Goal: Task Accomplishment & Management: Complete application form

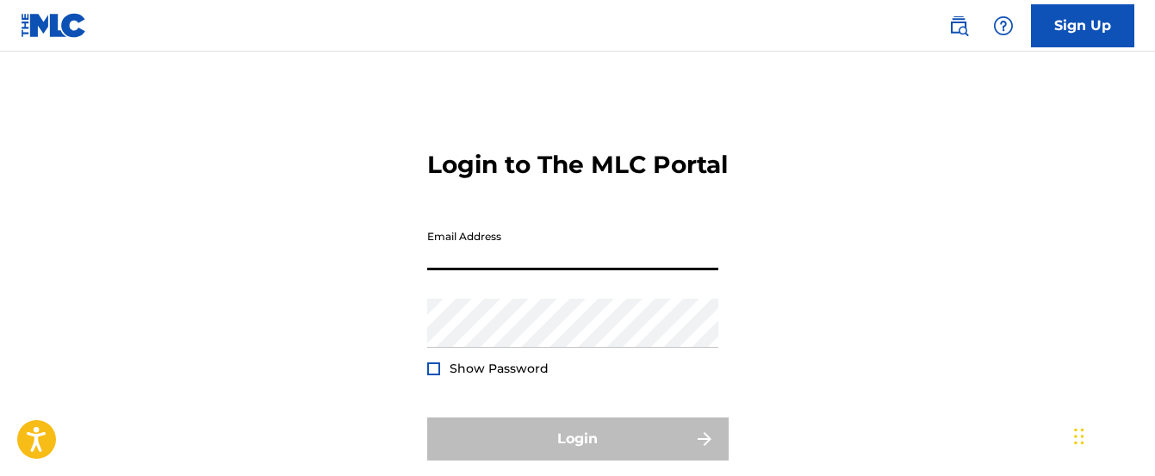
type input "[EMAIL_ADDRESS][DOMAIN_NAME]"
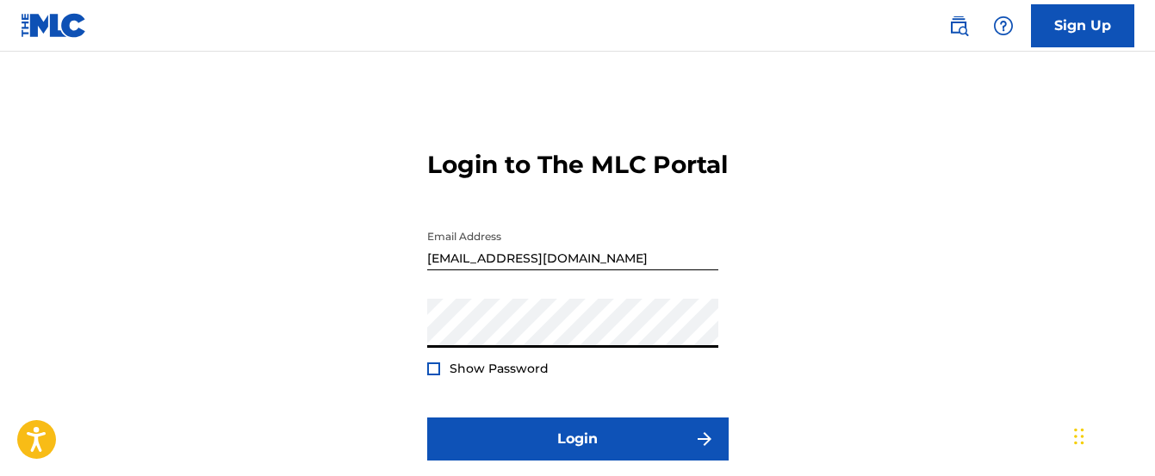
click at [440, 377] on div "Show Password" at bounding box center [487, 368] width 121 height 17
click at [439, 376] on div at bounding box center [433, 369] width 13 height 13
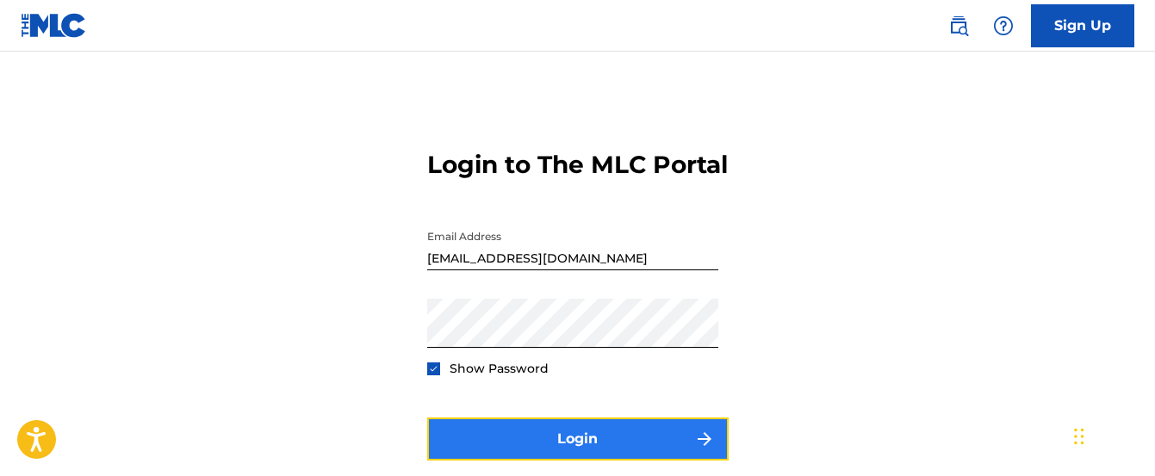
click at [495, 461] on button "Login" at bounding box center [578, 439] width 302 height 43
click at [550, 461] on button "Login" at bounding box center [578, 439] width 302 height 43
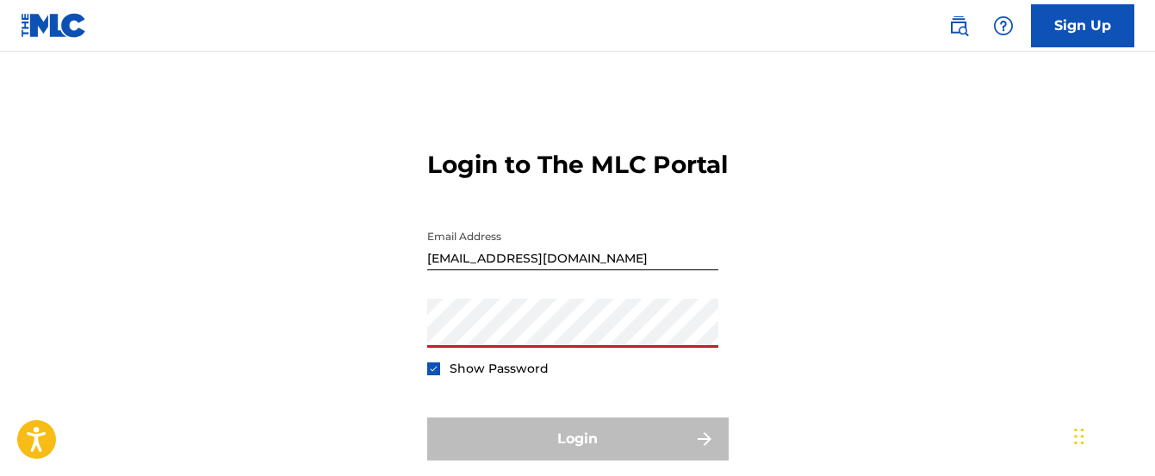
click at [432, 374] on img at bounding box center [433, 368] width 9 height 9
click at [1009, 25] on img at bounding box center [1003, 26] width 21 height 21
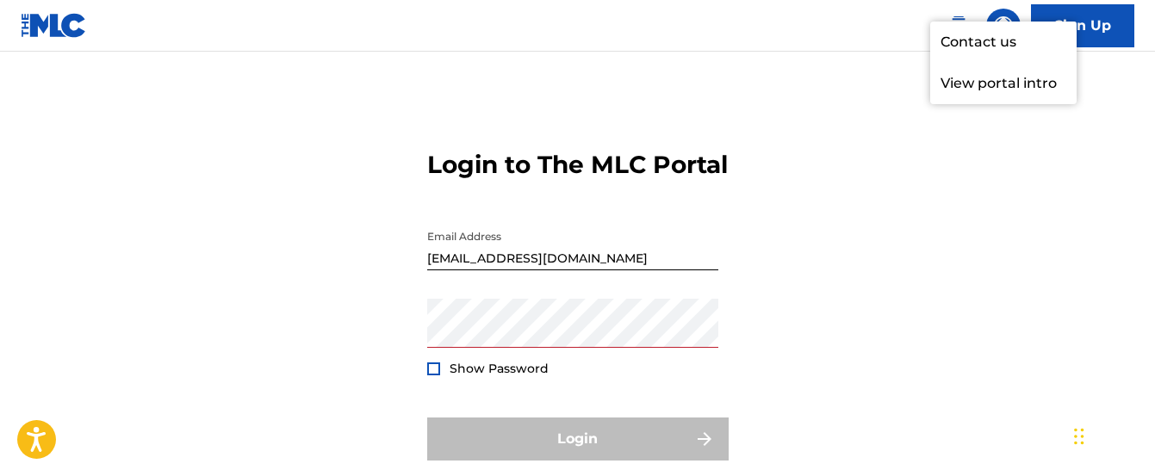
click at [769, 247] on div "Login to The MLC Portal Email Address [EMAIL_ADDRESS][DOMAIN_NAME] Password Sho…" at bounding box center [577, 310] width 1155 height 430
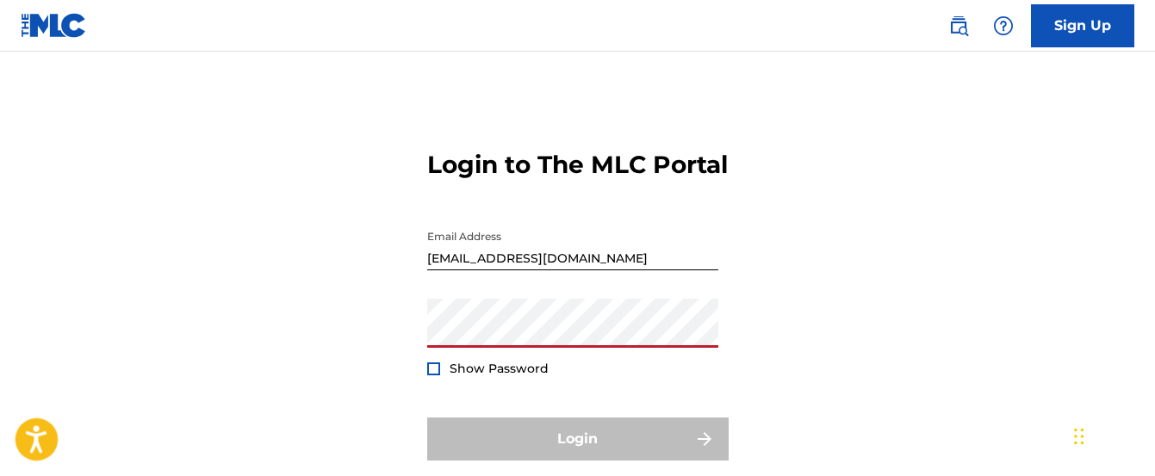
click at [42, 451] on icon "Open accessiBe: accessibility options, statement and help" at bounding box center [36, 440] width 21 height 28
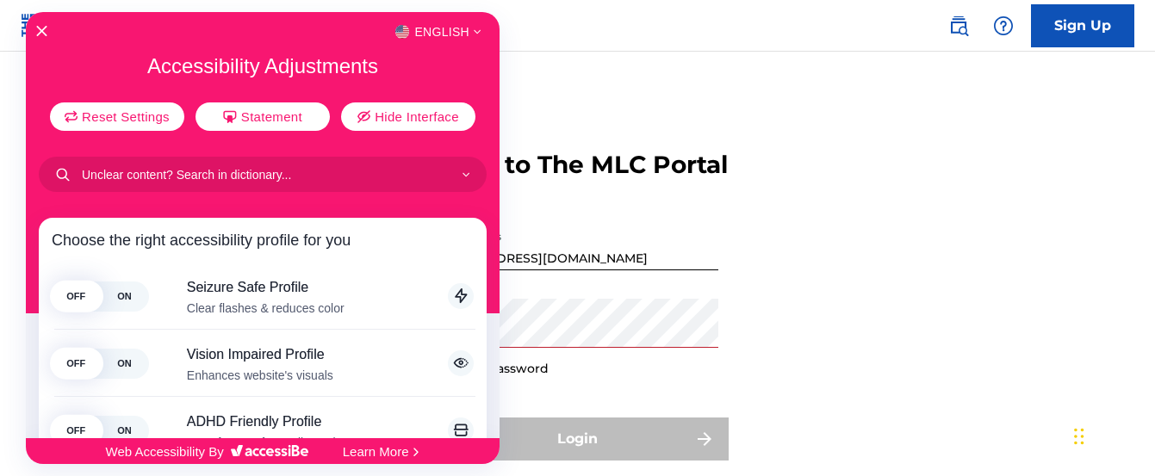
click at [588, 97] on div at bounding box center [577, 238] width 1155 height 476
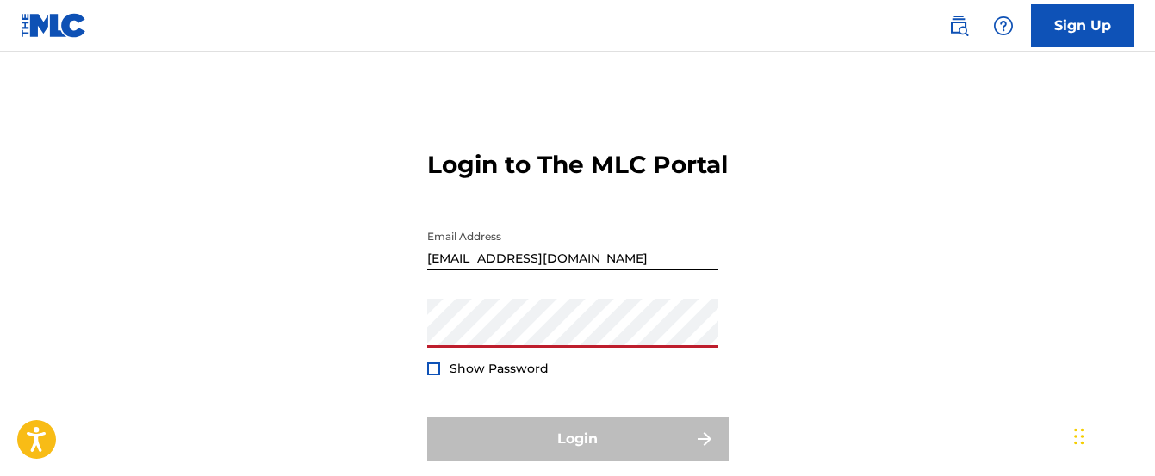
click at [899, 351] on div "Login to The MLC Portal Email Address [EMAIL_ADDRESS][DOMAIN_NAME] Password Sho…" at bounding box center [577, 310] width 1155 height 430
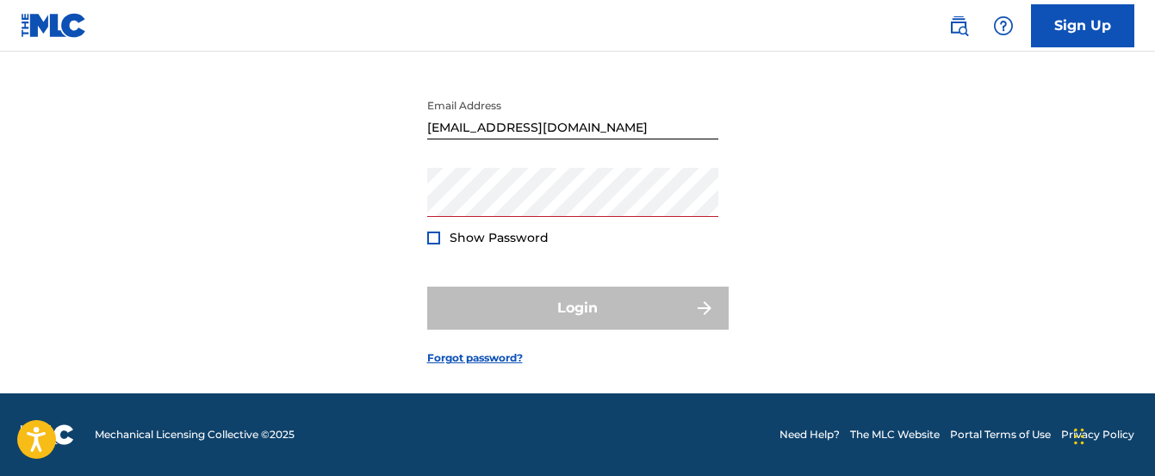
scroll to position [161, 0]
click at [449, 361] on link "Forgot password?" at bounding box center [475, 359] width 96 height 16
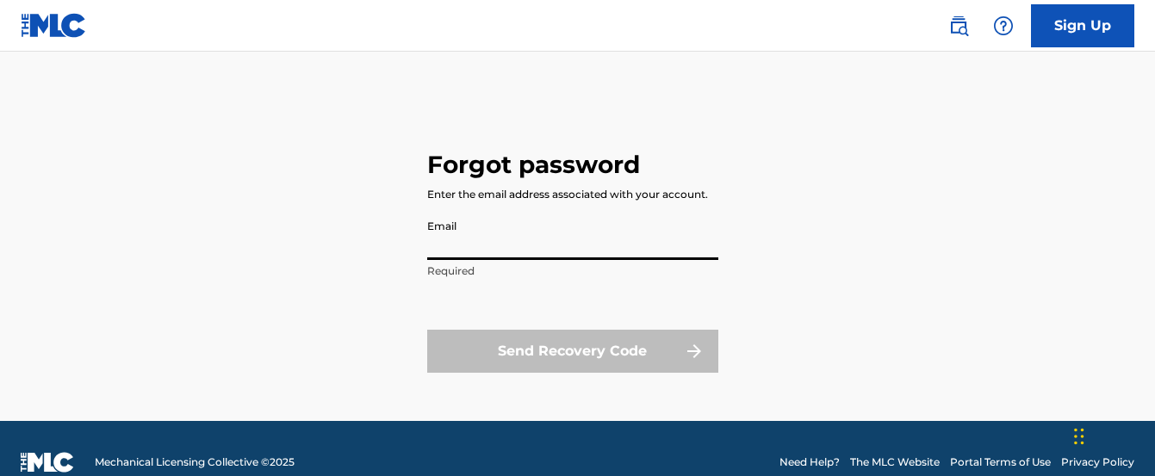
click at [469, 244] on input "Email" at bounding box center [572, 235] width 291 height 49
type input "[EMAIL_ADDRESS][DOMAIN_NAME]"
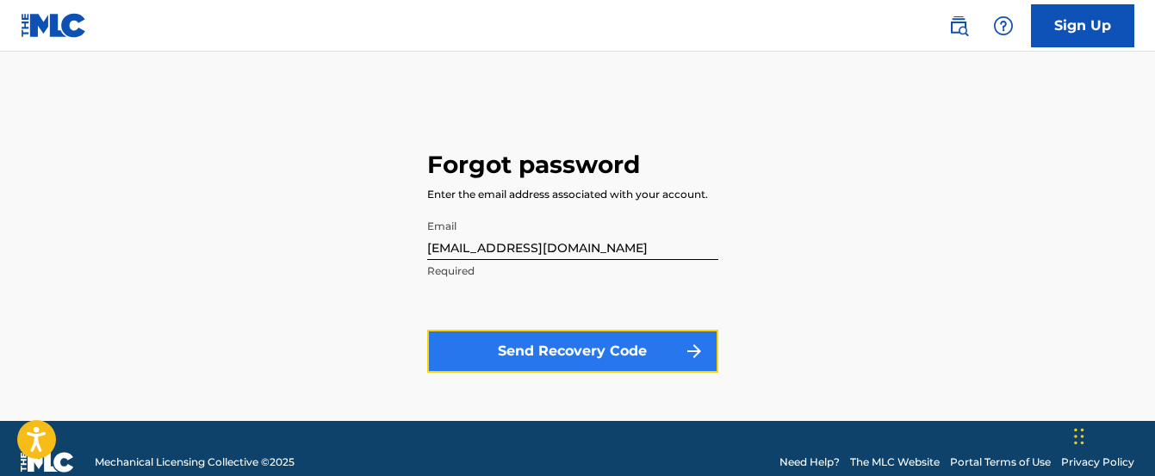
click at [541, 342] on button "Send Recovery Code" at bounding box center [572, 351] width 291 height 43
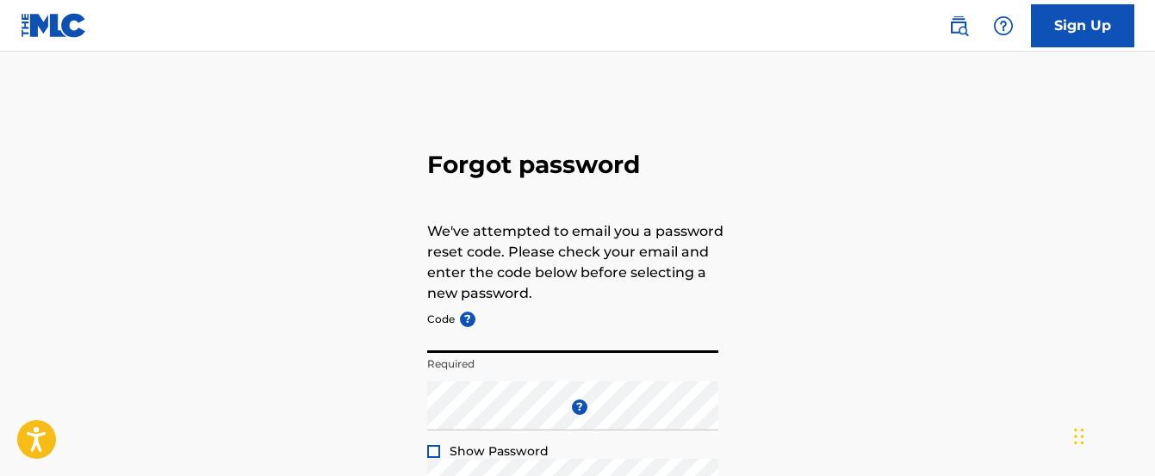
click at [534, 336] on input "Code ?" at bounding box center [572, 328] width 291 height 49
paste input "FP_36eb392f26eca825a93e38ec9d09"
type input "FP_36eb392f26eca825a93e38ec9d09"
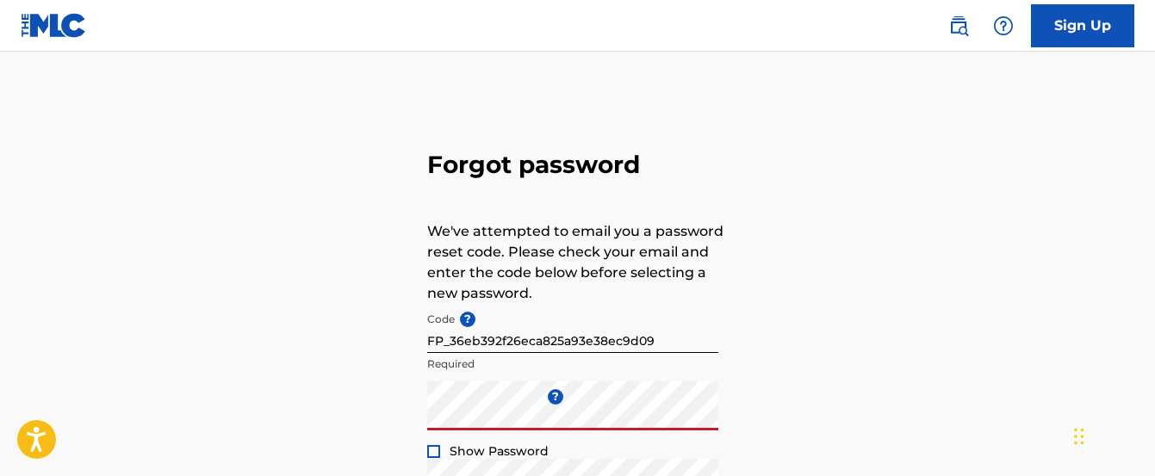
click at [842, 432] on div "Forgot password We've attempted to email you a password reset code. Please chec…" at bounding box center [577, 382] width 1155 height 575
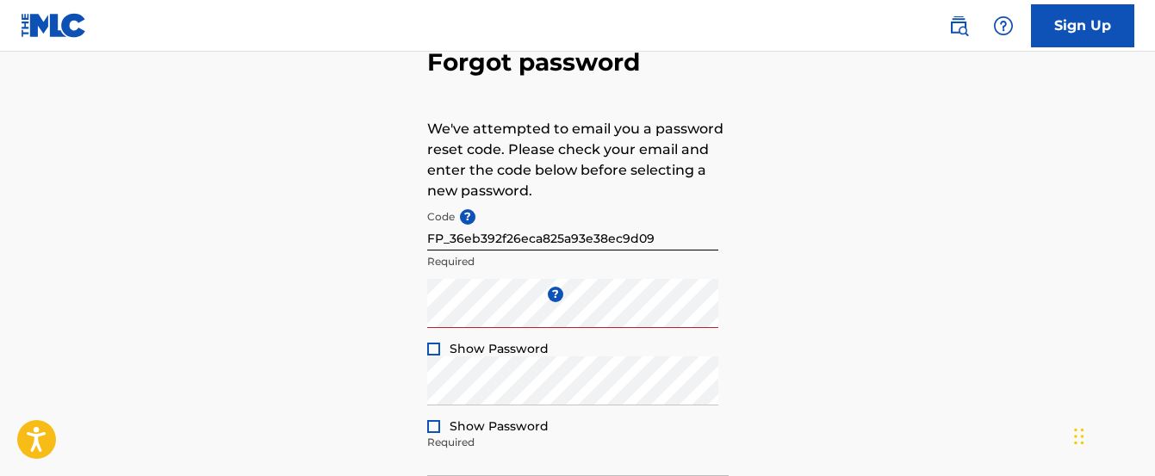
scroll to position [103, 0]
click at [435, 349] on div at bounding box center [433, 348] width 13 height 13
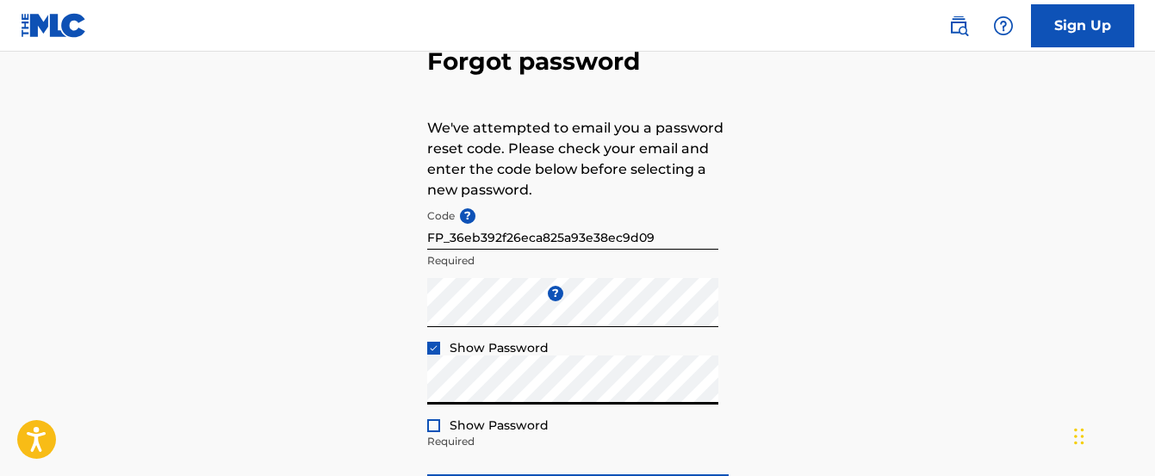
click at [438, 432] on div "Show Password" at bounding box center [487, 425] width 121 height 17
click at [433, 430] on div at bounding box center [433, 426] width 13 height 13
click at [793, 370] on div "Forgot password We've attempted to email you a password reset code. Please chec…" at bounding box center [577, 278] width 1155 height 575
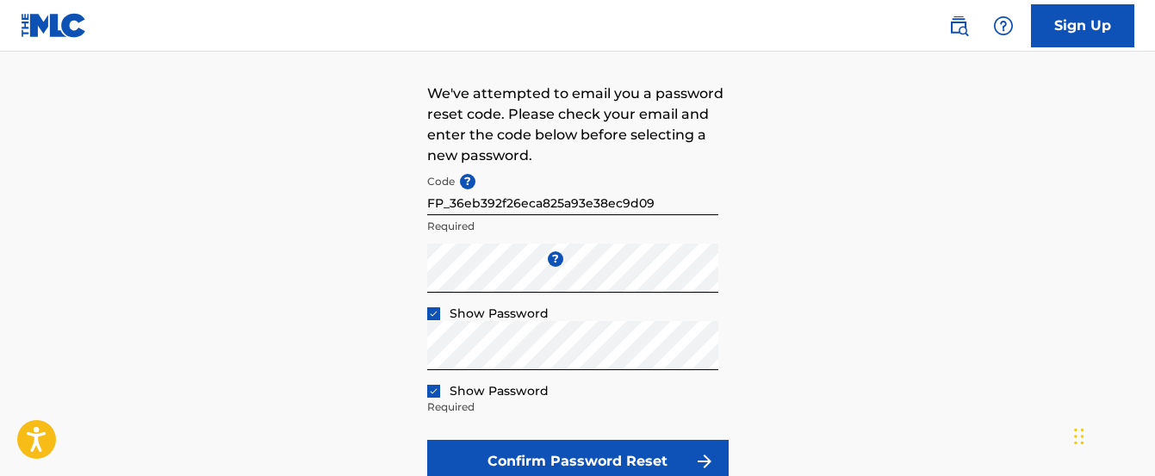
scroll to position [207, 0]
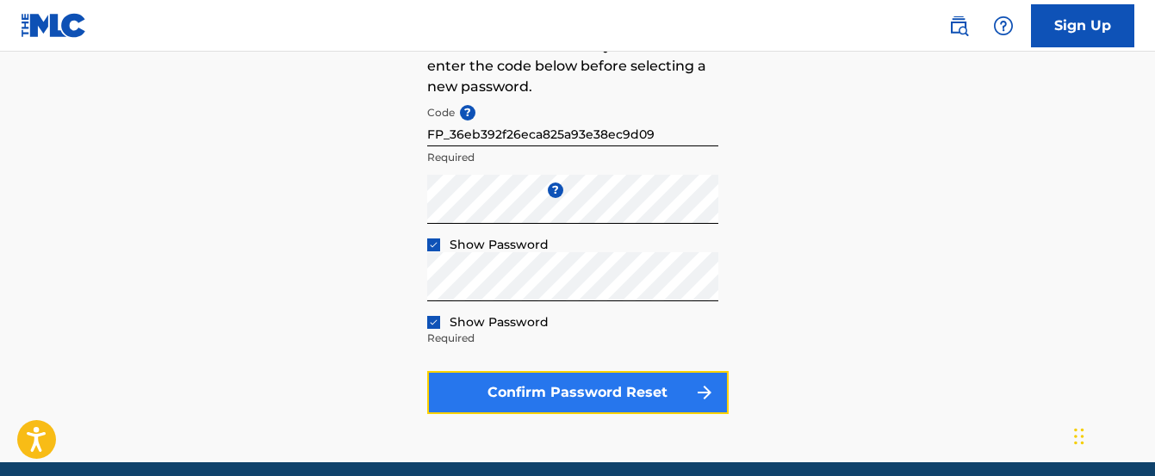
click at [581, 383] on button "Confirm Password Reset" at bounding box center [578, 392] width 302 height 43
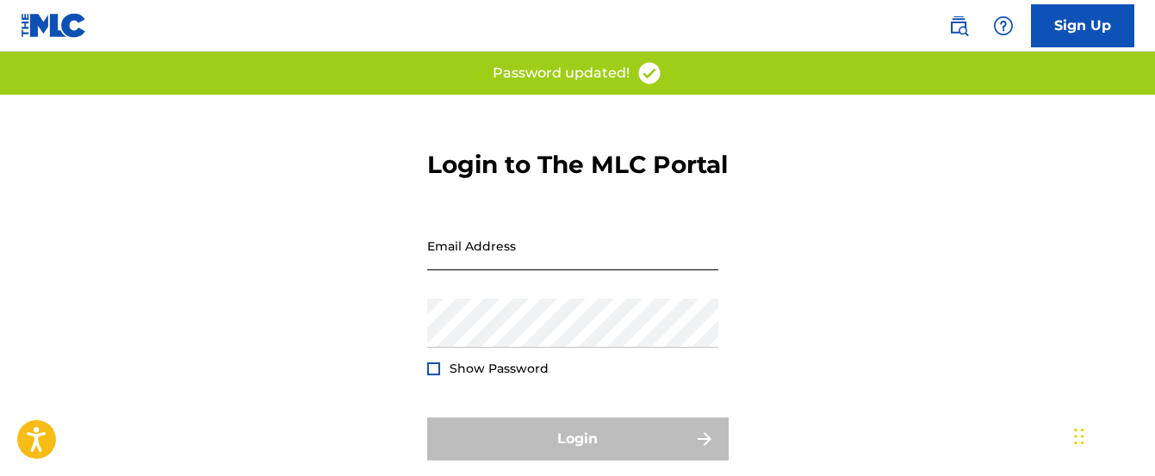
click at [517, 271] on input "Email Address" at bounding box center [572, 245] width 291 height 49
type input "[EMAIL_ADDRESS][DOMAIN_NAME]"
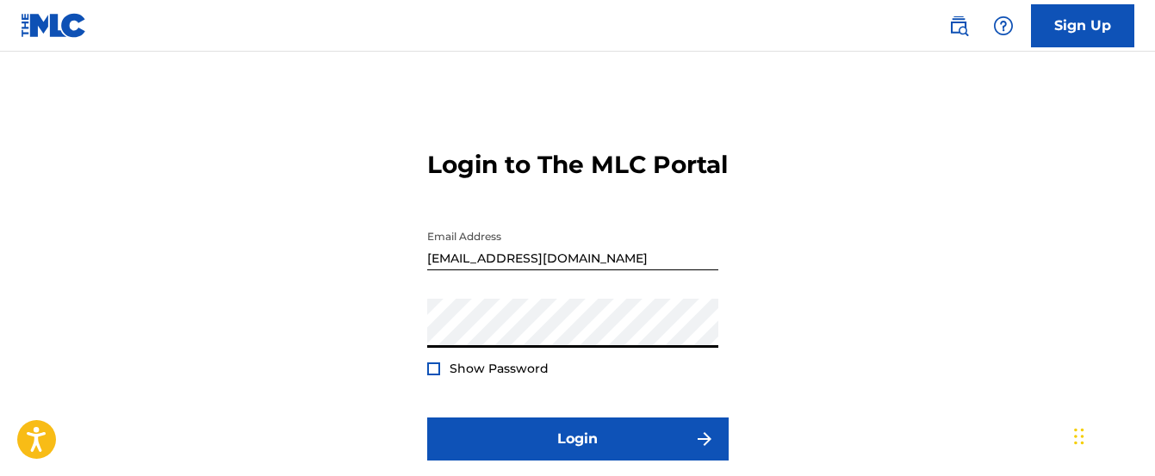
click at [429, 376] on div at bounding box center [433, 369] width 13 height 13
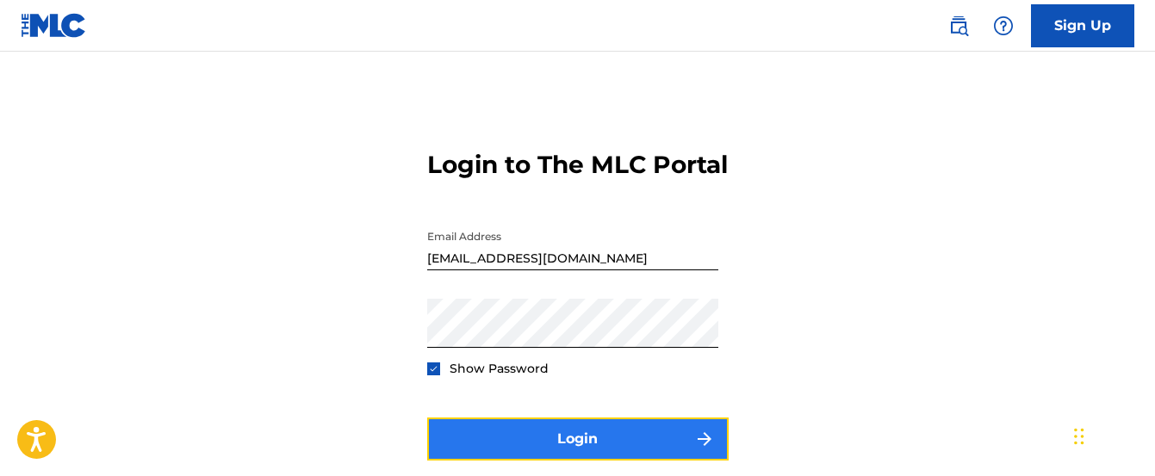
click at [465, 461] on button "Login" at bounding box center [578, 439] width 302 height 43
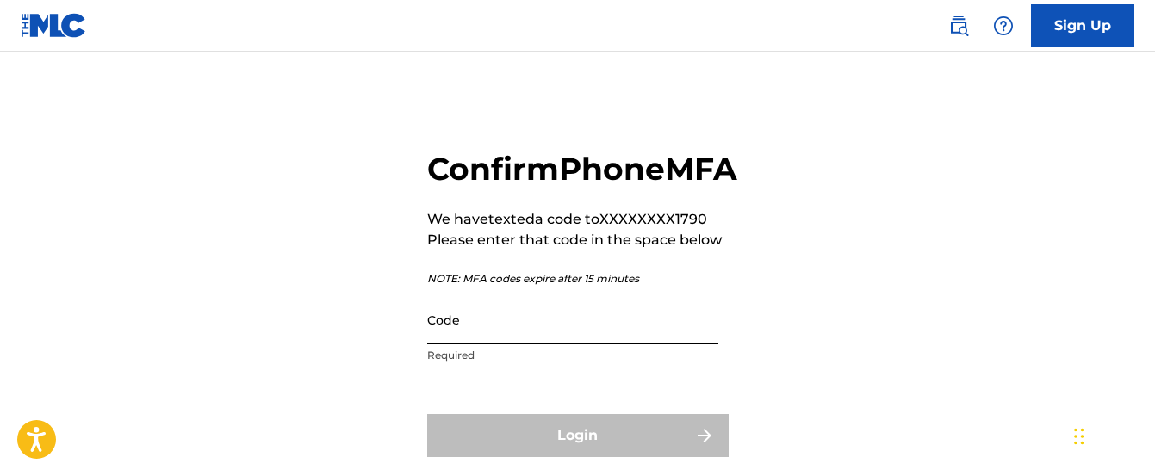
click at [471, 345] on input "Code" at bounding box center [572, 319] width 291 height 49
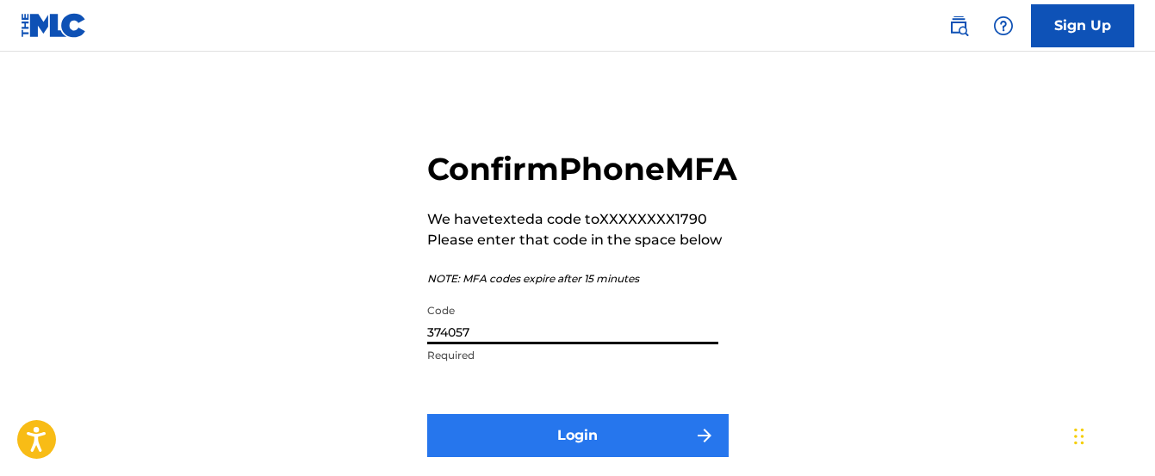
type input "374057"
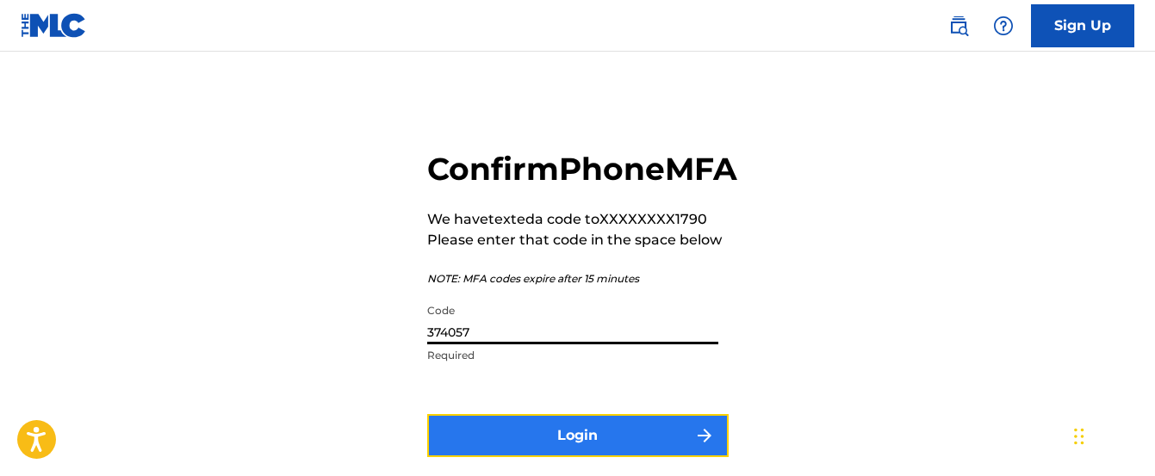
click at [515, 457] on button "Login" at bounding box center [578, 435] width 302 height 43
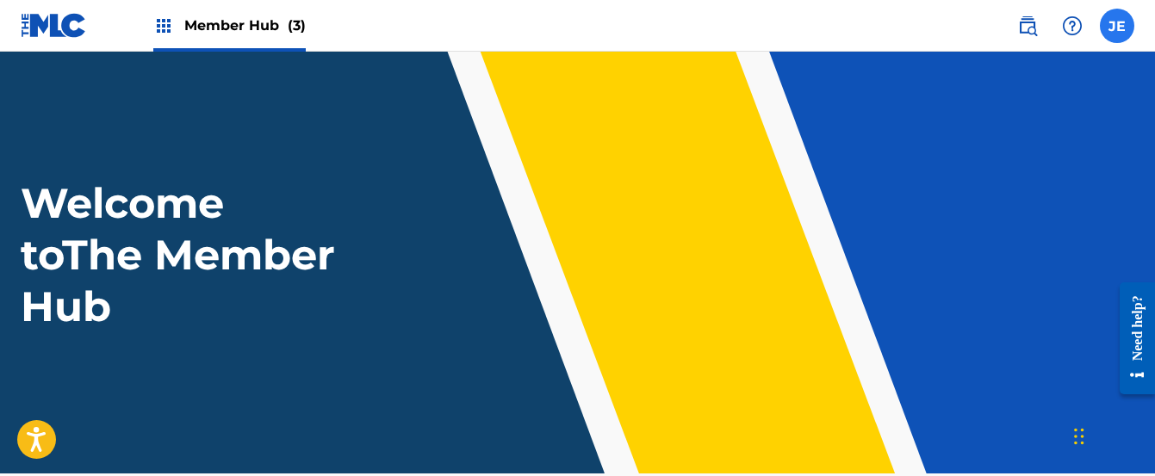
click at [1117, 38] on label at bounding box center [1117, 26] width 34 height 34
click at [1117, 26] on input "[PERSON_NAME] [EMAIL_ADDRESS][DOMAIN_NAME] Notification Preferences Profile Log…" at bounding box center [1117, 26] width 0 height 0
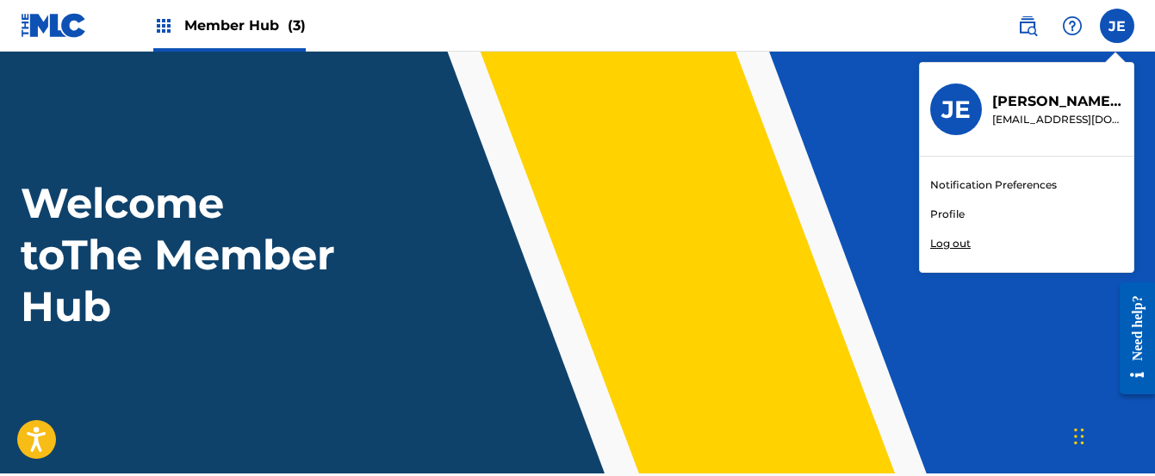
click at [244, 26] on span "Member Hub (3)" at bounding box center [244, 26] width 121 height 20
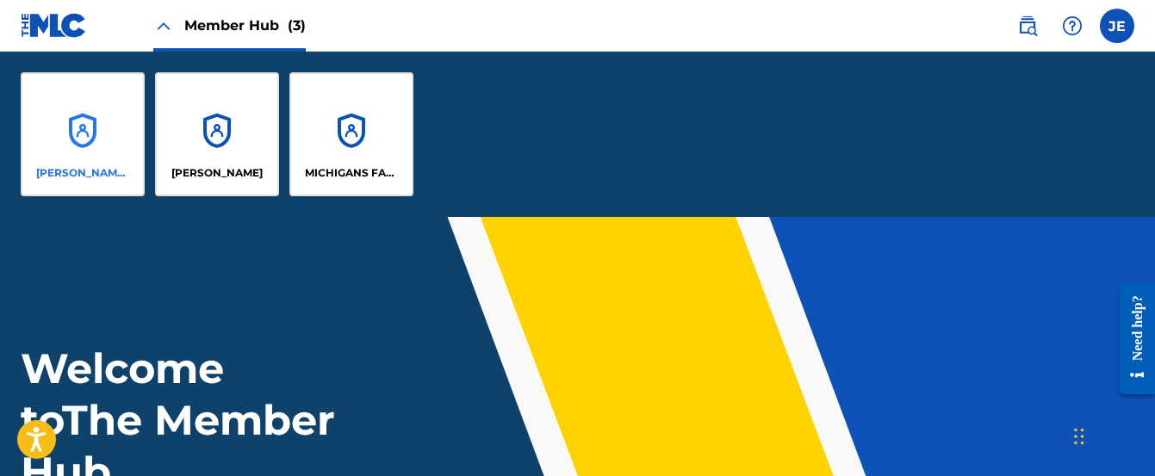
click at [84, 119] on div "[PERSON_NAME] AND [PERSON_NAME] PUBLISHING" at bounding box center [83, 134] width 124 height 124
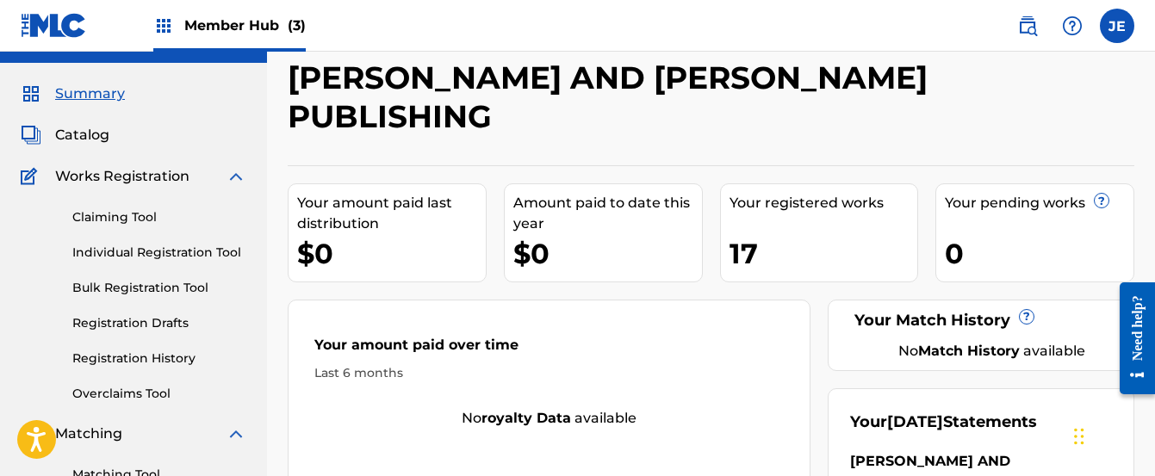
scroll to position [34, 0]
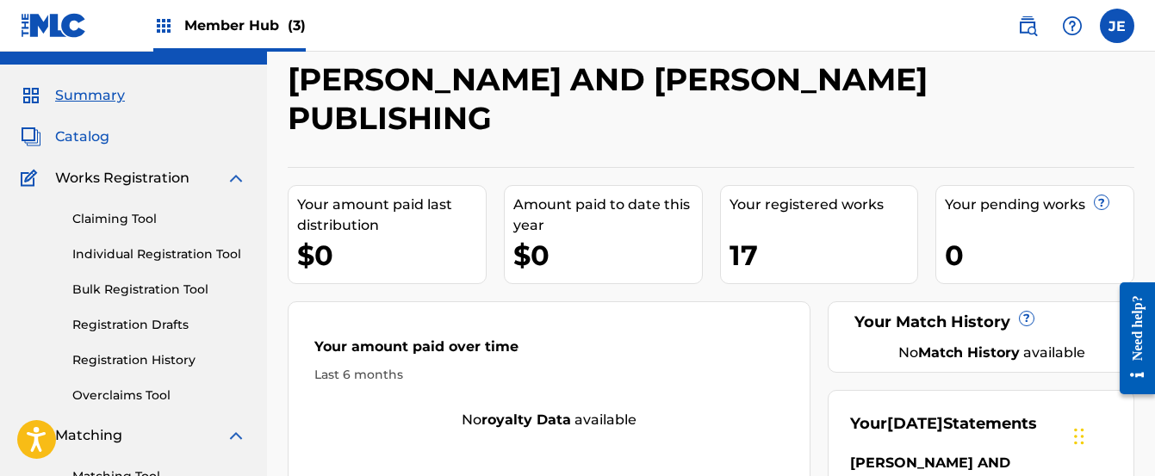
click at [78, 139] on span "Catalog" at bounding box center [82, 137] width 54 height 21
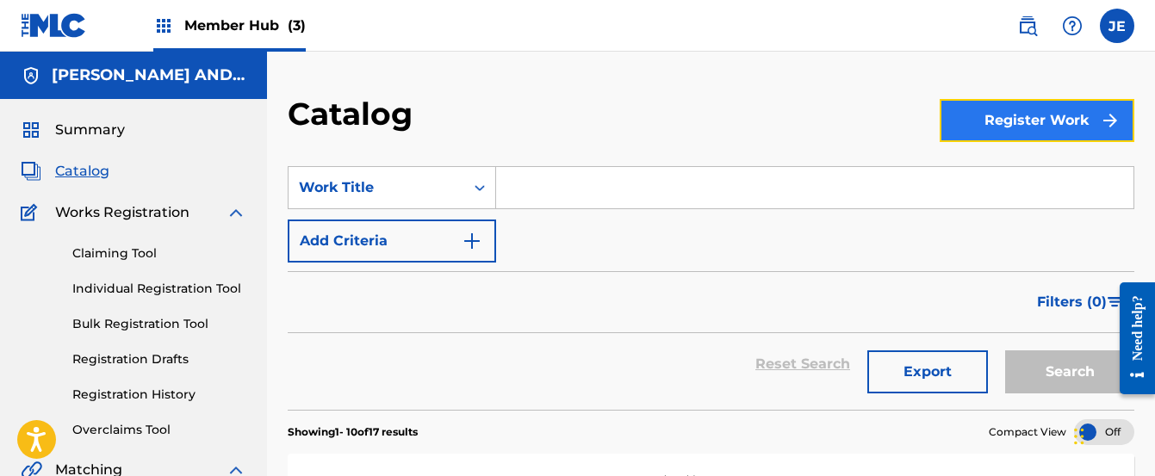
click at [981, 122] on button "Register Work" at bounding box center [1037, 120] width 195 height 43
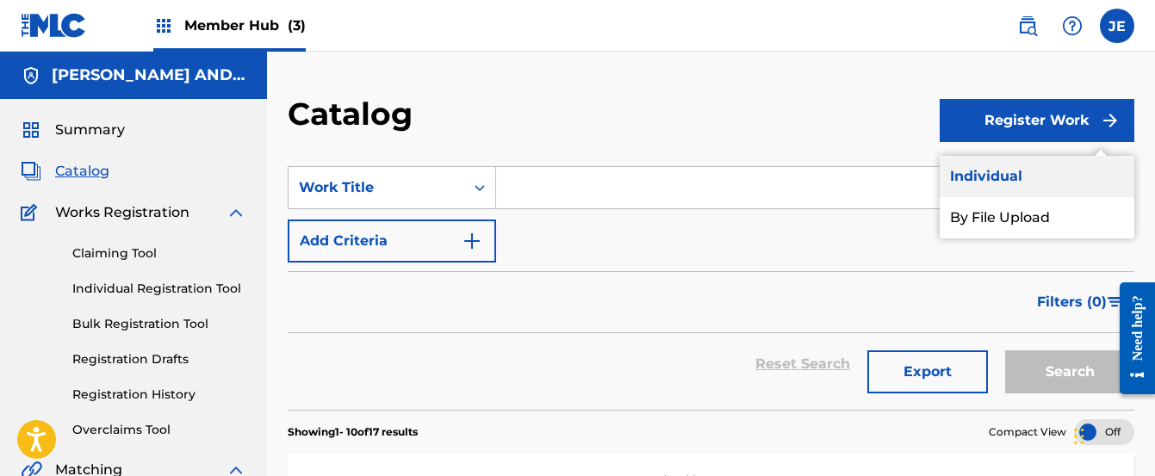
click at [975, 173] on link "Individual" at bounding box center [1037, 176] width 195 height 41
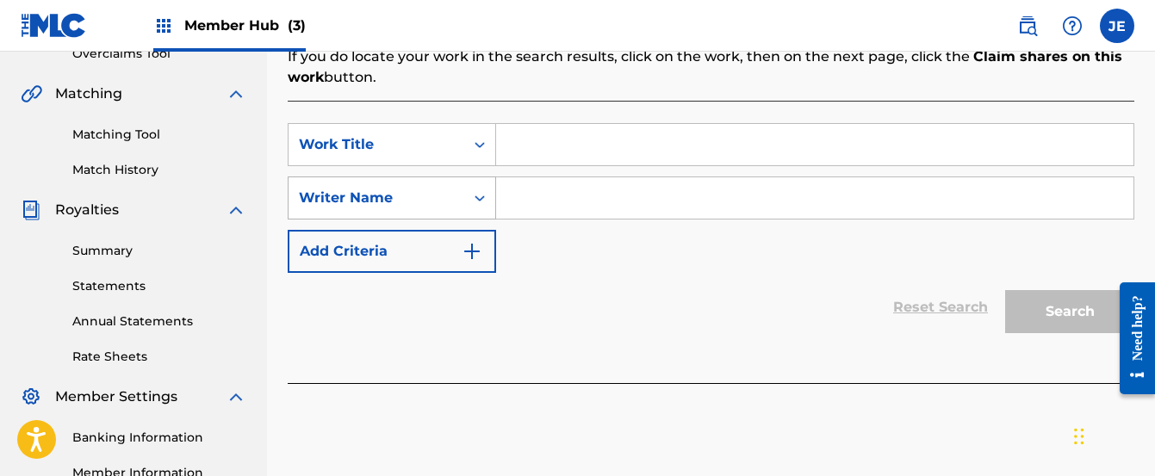
scroll to position [379, 0]
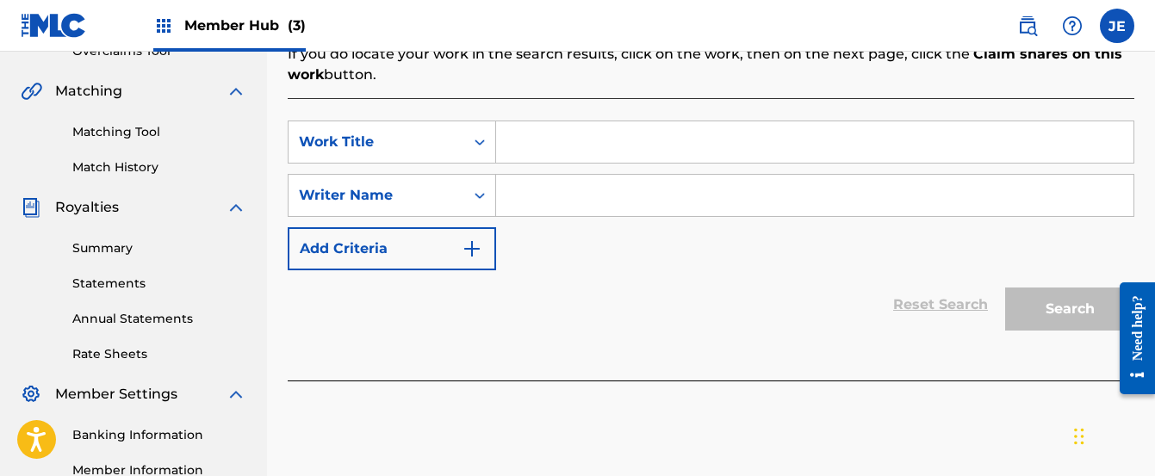
click at [590, 145] on input "Search Form" at bounding box center [815, 141] width 638 height 41
click at [471, 138] on icon "Search Form" at bounding box center [479, 142] width 17 height 17
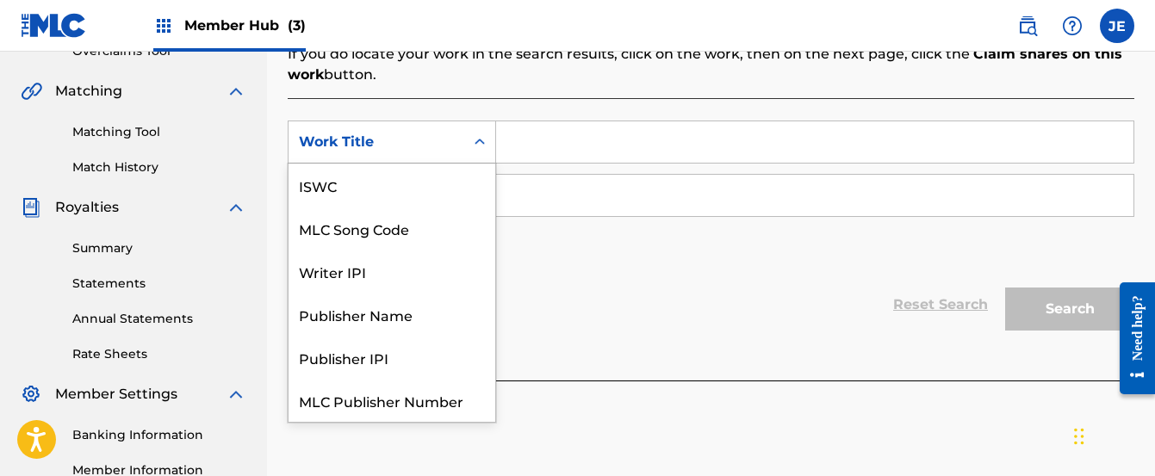
scroll to position [43, 0]
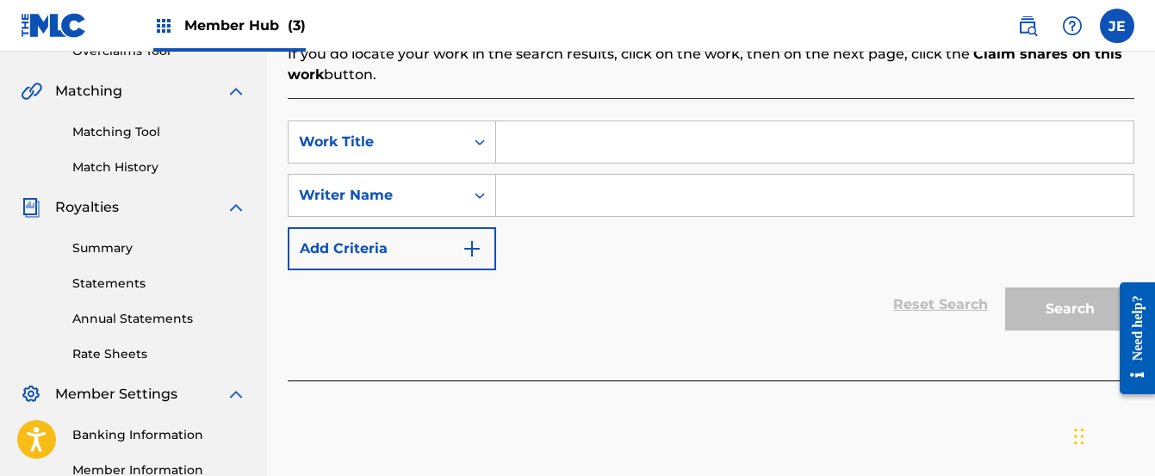
click at [524, 144] on input "Search Form" at bounding box center [815, 141] width 638 height 41
type input "Pay Urself First"
click at [557, 187] on input "Search Form" at bounding box center [815, 195] width 638 height 41
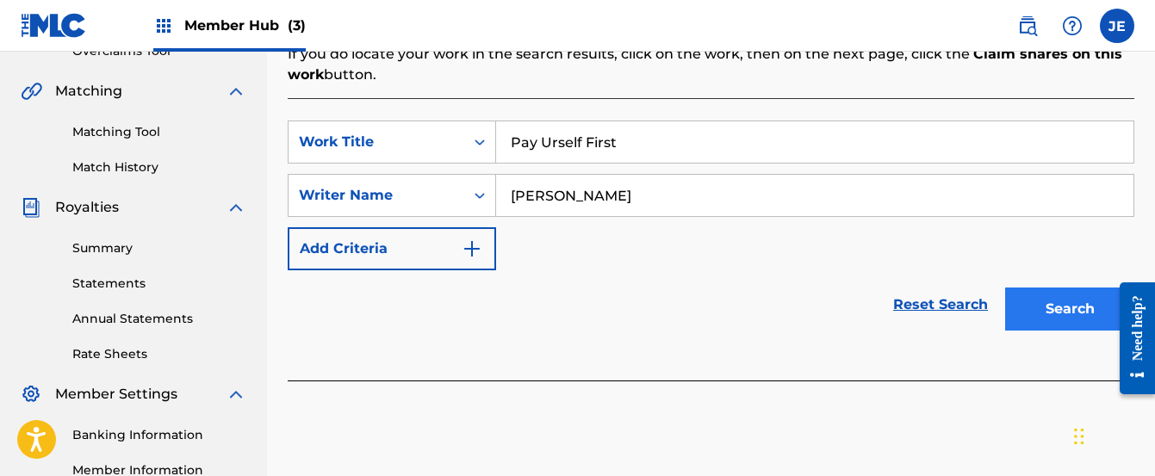
type input "[PERSON_NAME]"
click at [1020, 308] on button "Search" at bounding box center [1069, 309] width 129 height 43
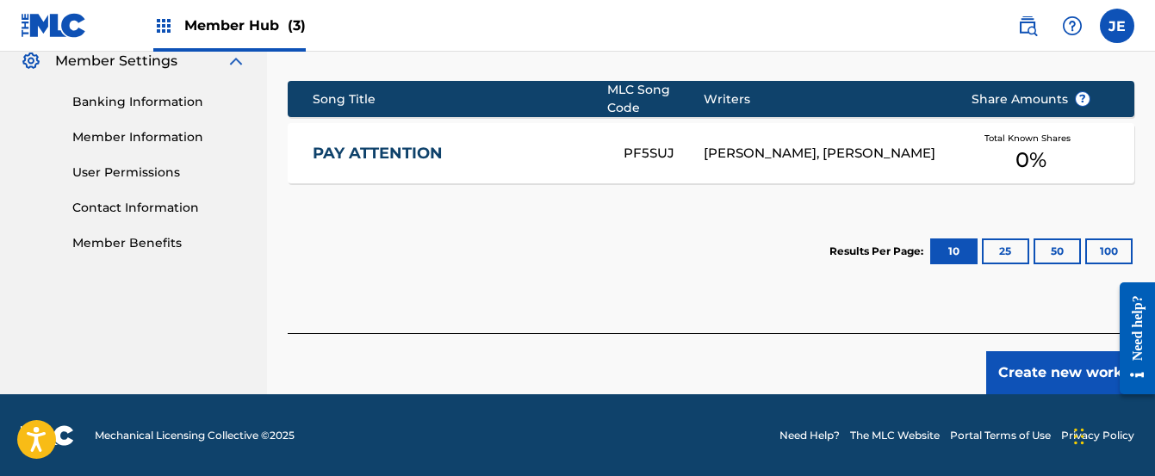
scroll to position [713, 0]
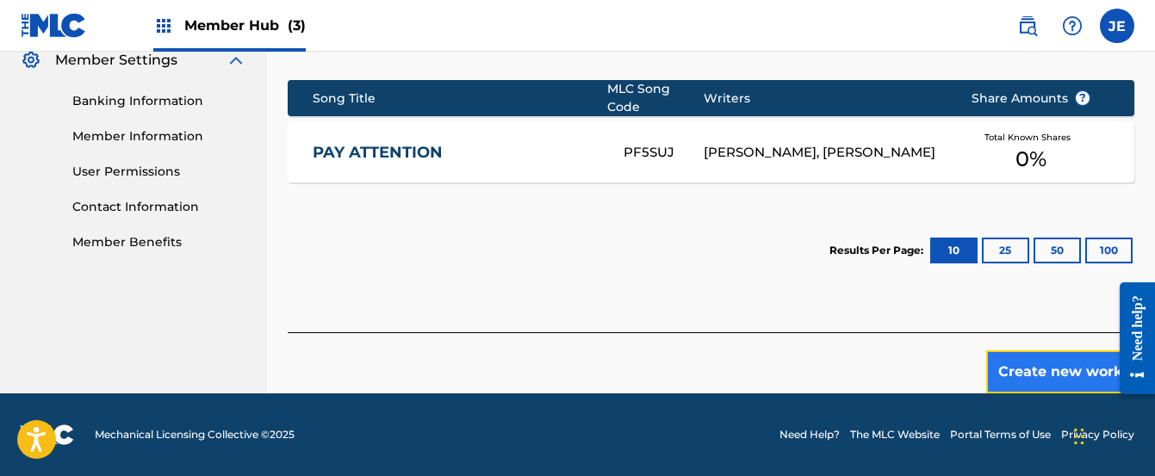
click at [1014, 375] on button "Create new work" at bounding box center [1060, 372] width 148 height 43
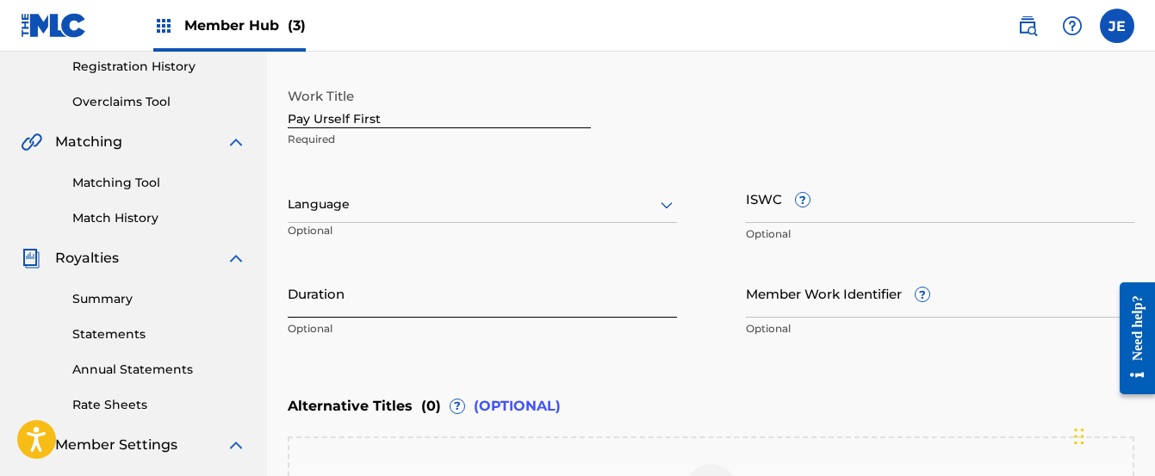
scroll to position [327, 0]
click at [546, 216] on div "Language" at bounding box center [482, 206] width 389 height 36
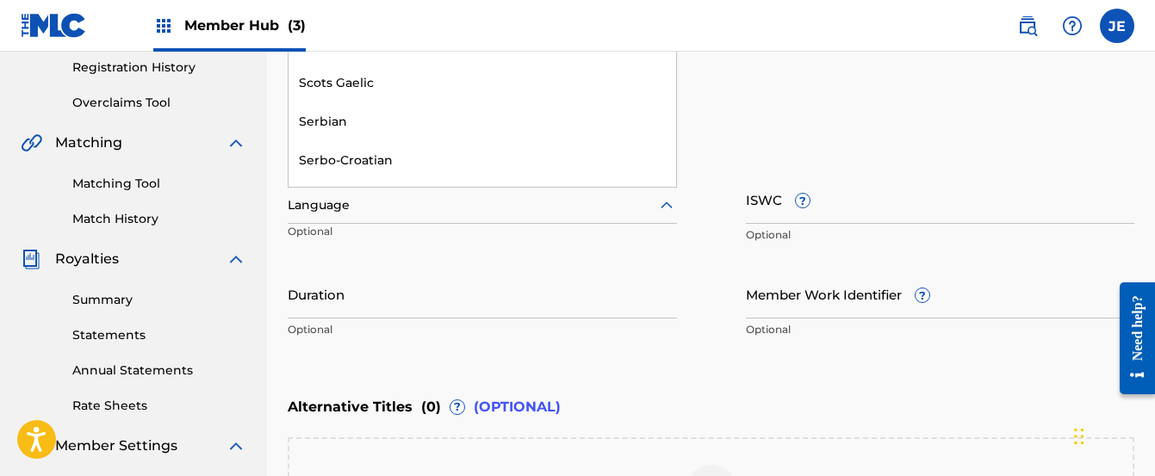
scroll to position [4484, 0]
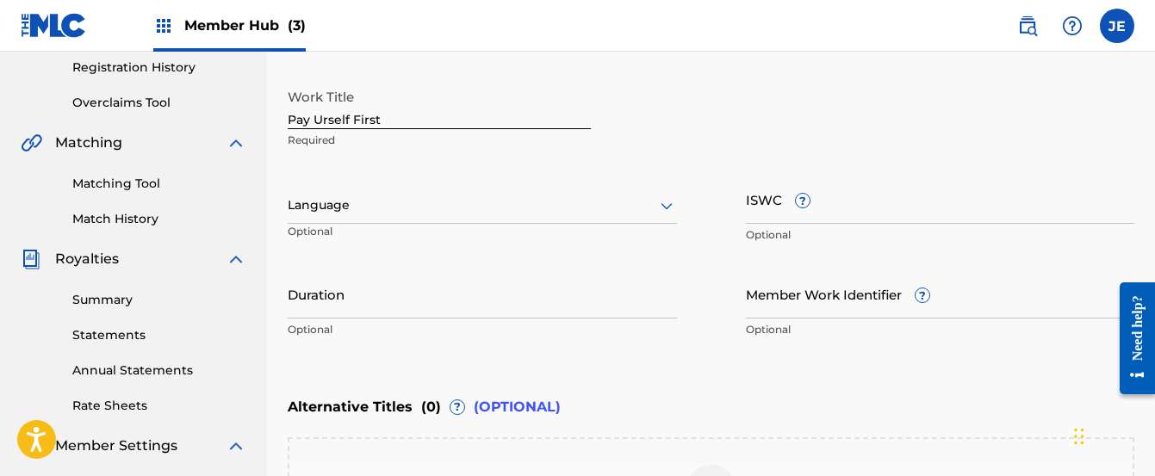
click at [828, 121] on div "Work Title Pay Urself First Required" at bounding box center [711, 119] width 847 height 78
click at [609, 195] on div at bounding box center [482, 206] width 389 height 22
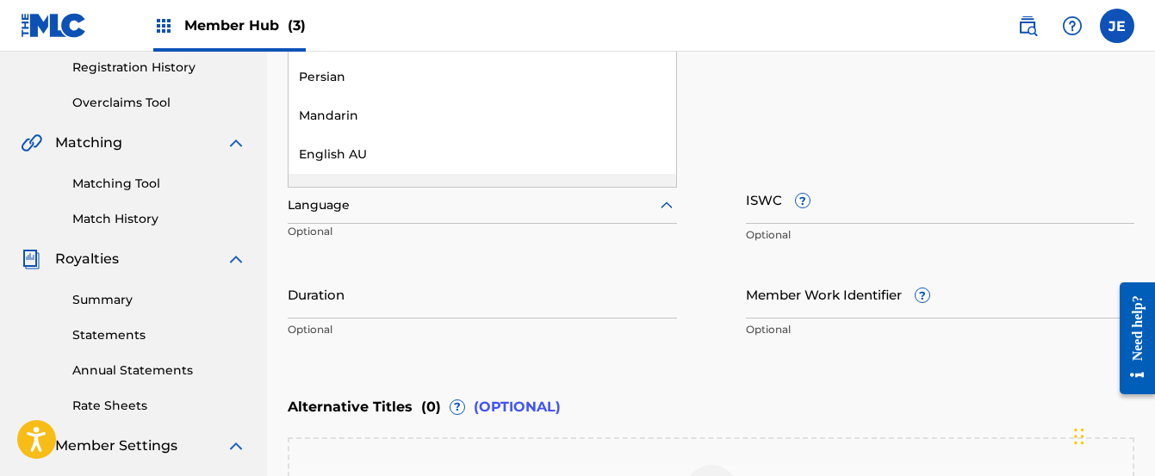
scroll to position [5608, 0]
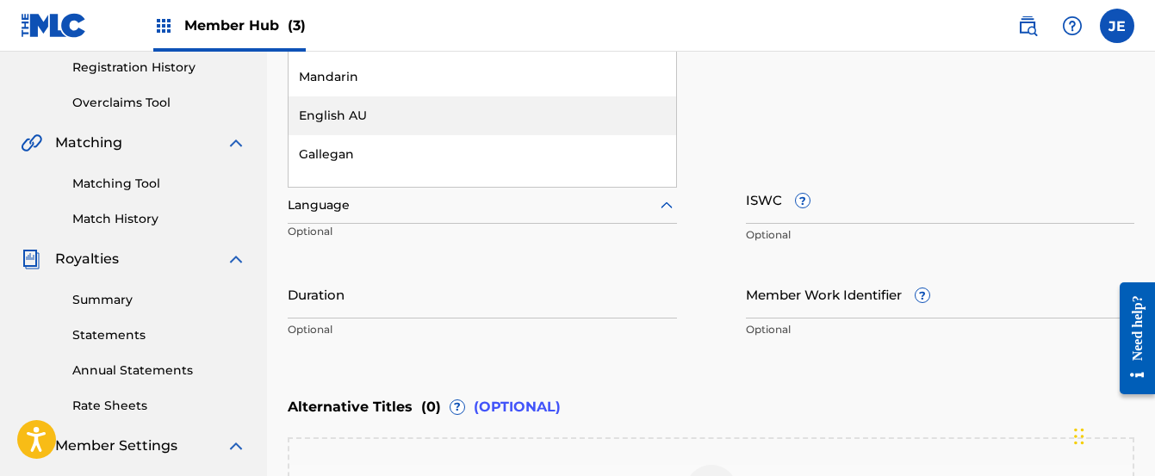
click at [448, 122] on div "English AU" at bounding box center [483, 115] width 388 height 39
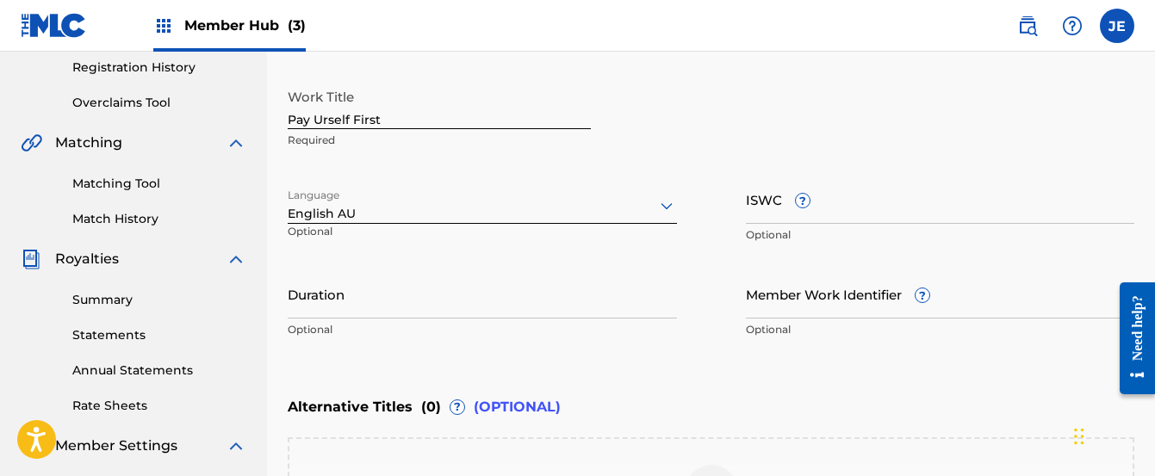
click at [532, 252] on div "Language English AU Optional" at bounding box center [482, 214] width 389 height 78
click at [669, 207] on icon at bounding box center [667, 206] width 12 height 7
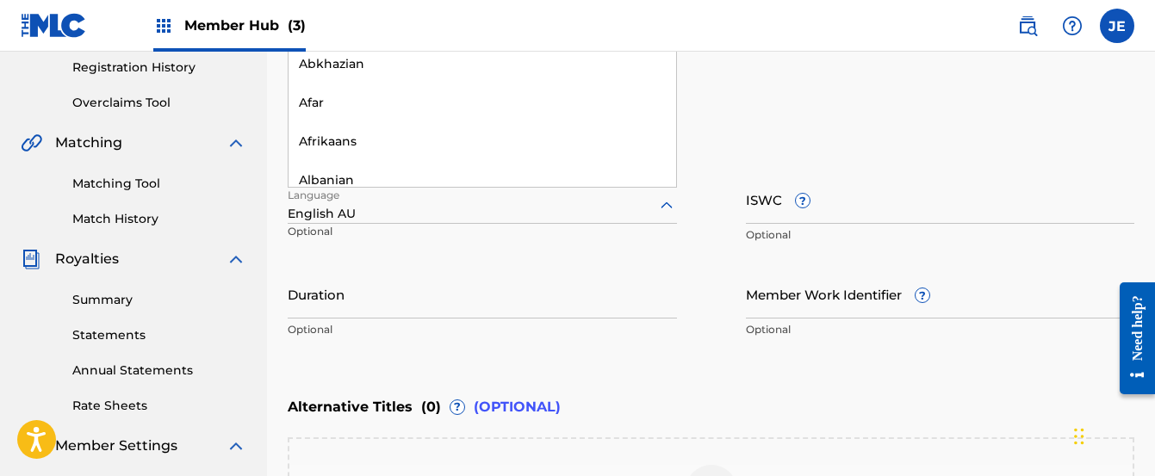
scroll to position [5673, 0]
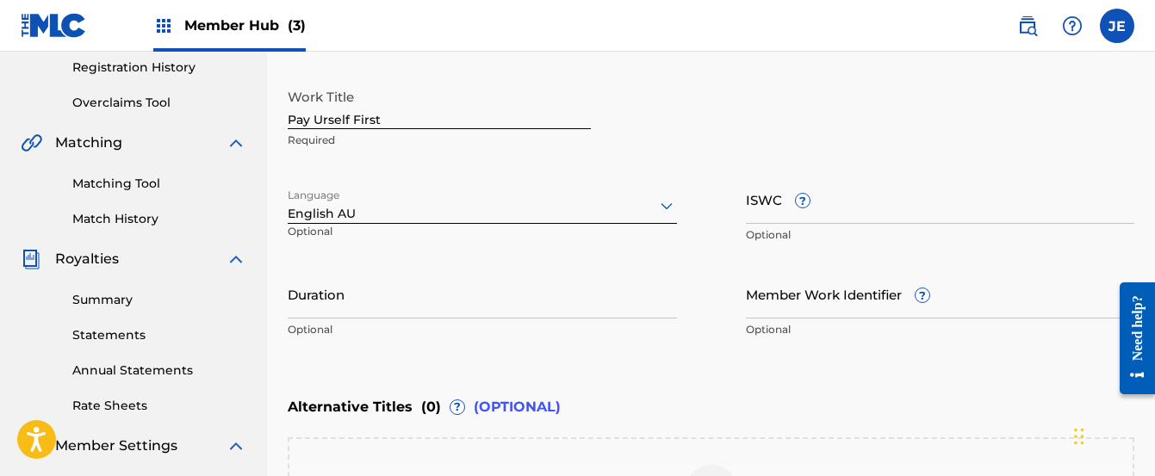
click at [486, 258] on div "Work Title Pay Urself First Required Language English AU Optional ISWC ? Option…" at bounding box center [711, 213] width 847 height 267
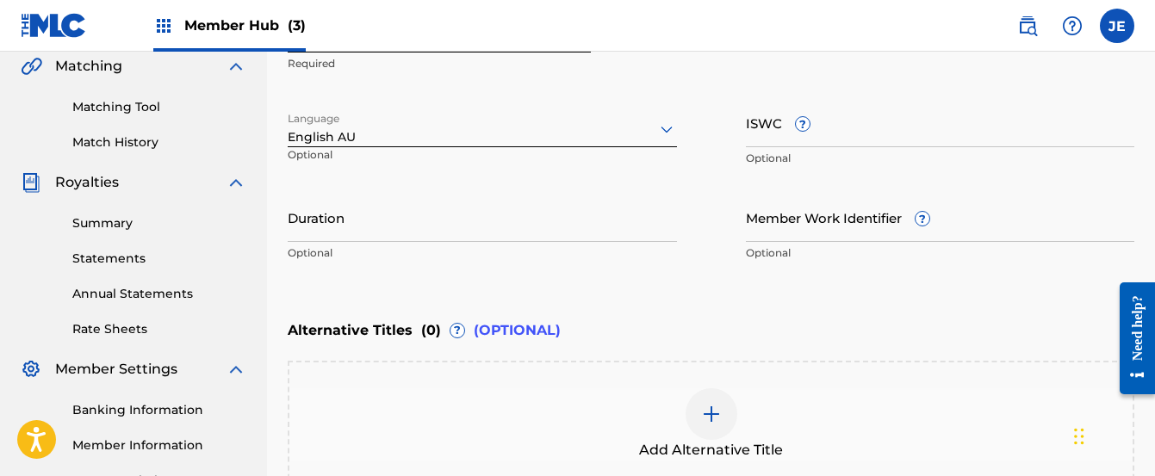
scroll to position [431, 0]
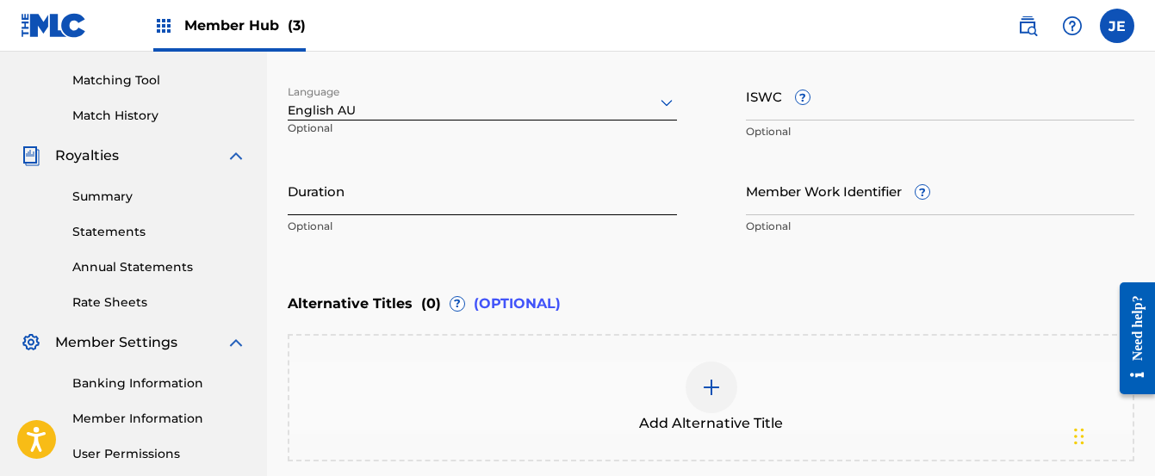
click at [465, 195] on input "Duration" at bounding box center [482, 190] width 389 height 49
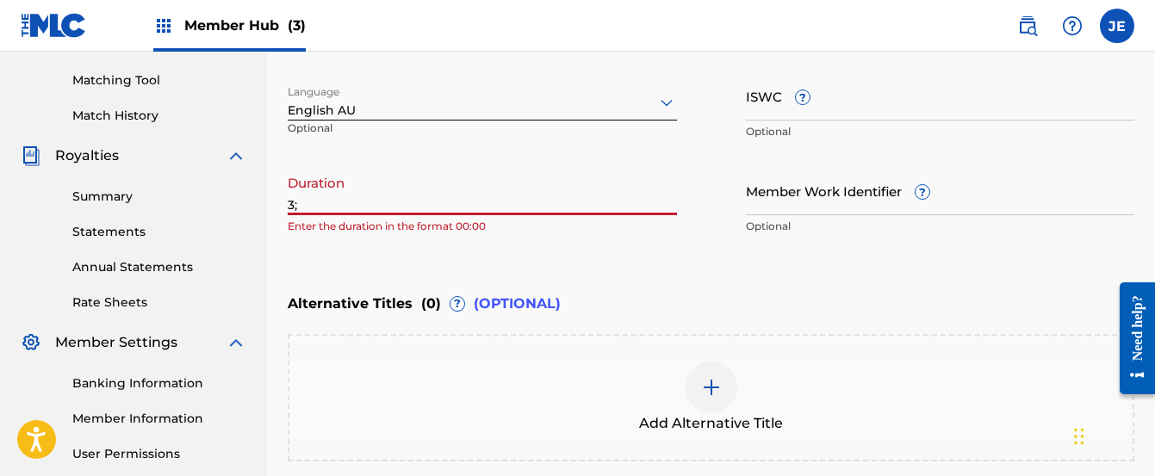
type input "3"
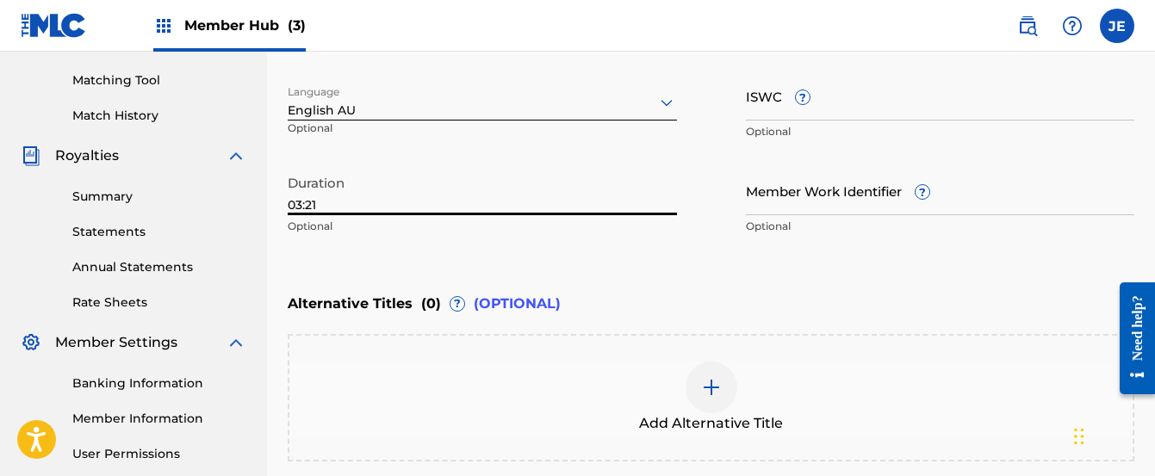
type input "03:21"
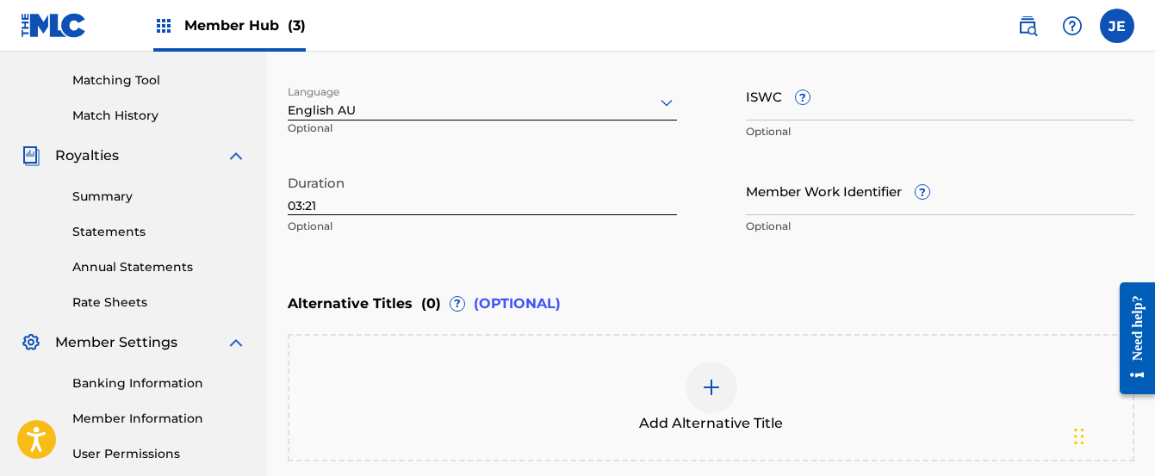
click at [718, 281] on div "Enter Work Details Enter work details for ‘ Pay Urself First ’ below. Work Titl…" at bounding box center [711, 76] width 847 height 417
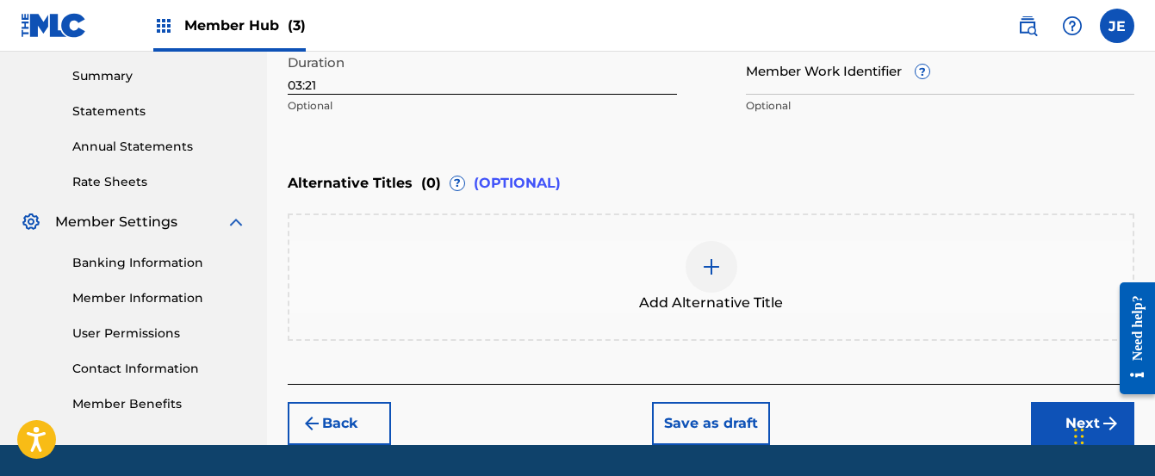
scroll to position [603, 0]
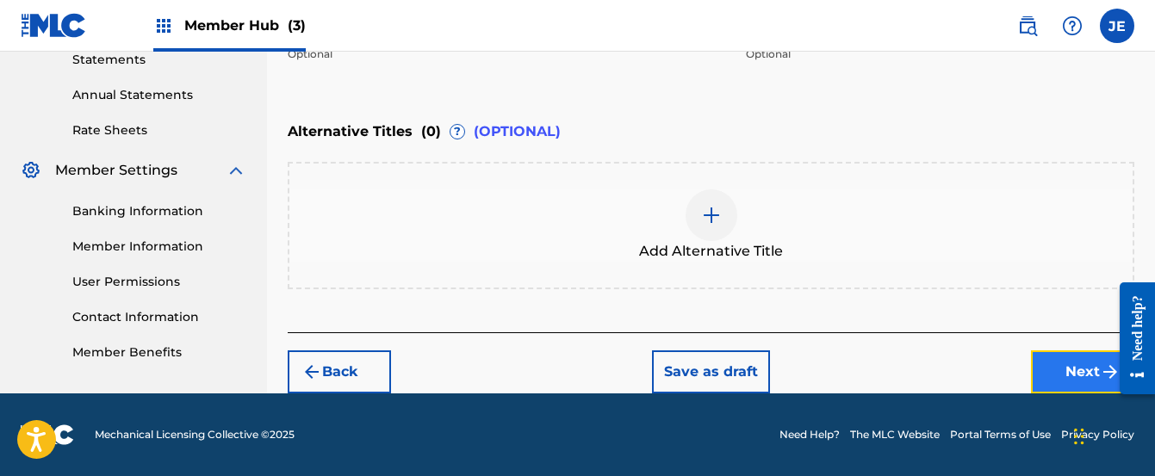
click at [1061, 366] on button "Next" at bounding box center [1082, 372] width 103 height 43
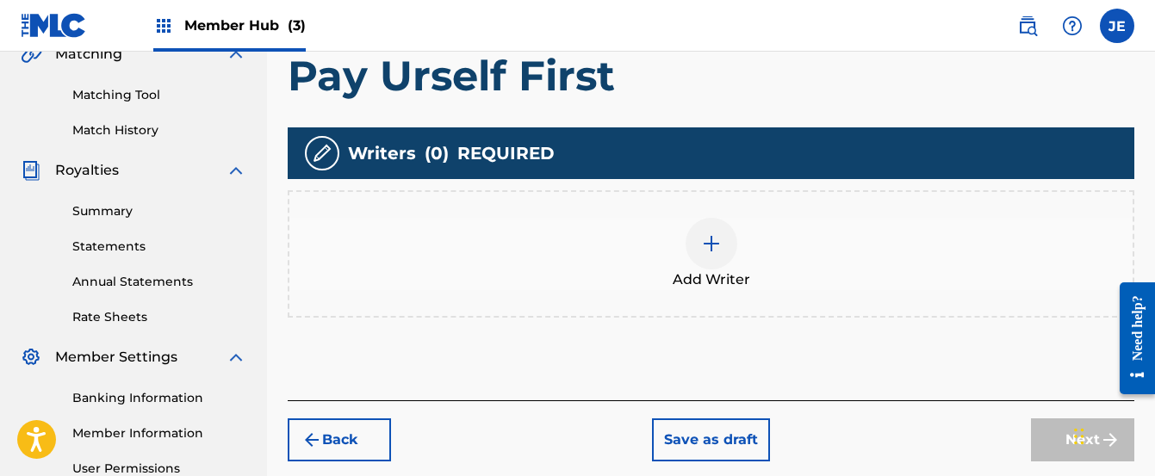
scroll to position [422, 0]
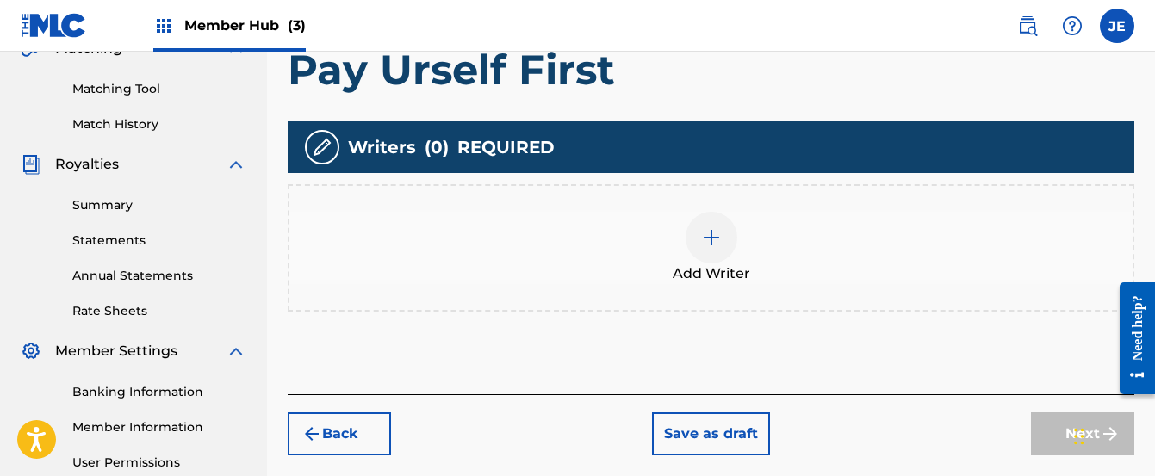
click at [712, 238] on img at bounding box center [711, 237] width 21 height 21
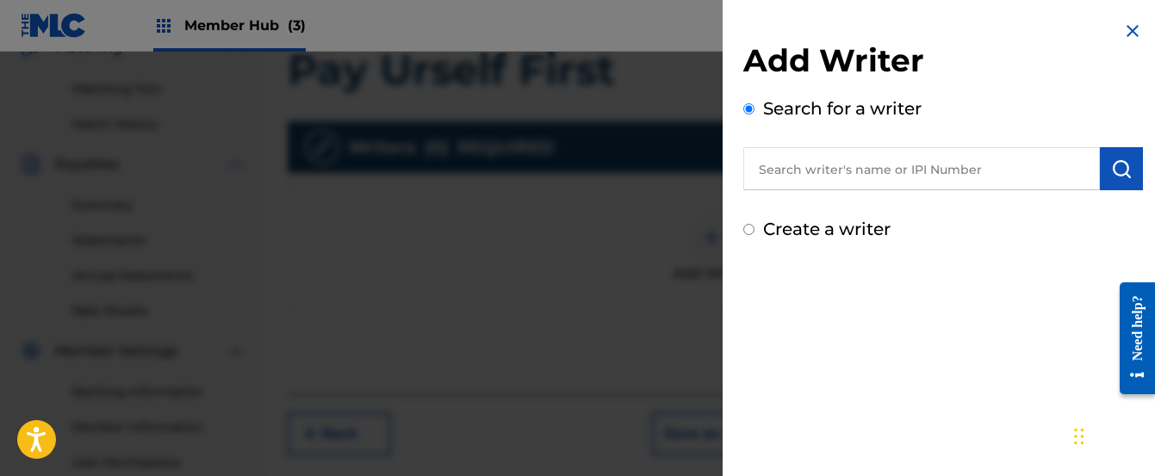
click at [796, 172] on input "text" at bounding box center [921, 168] width 357 height 43
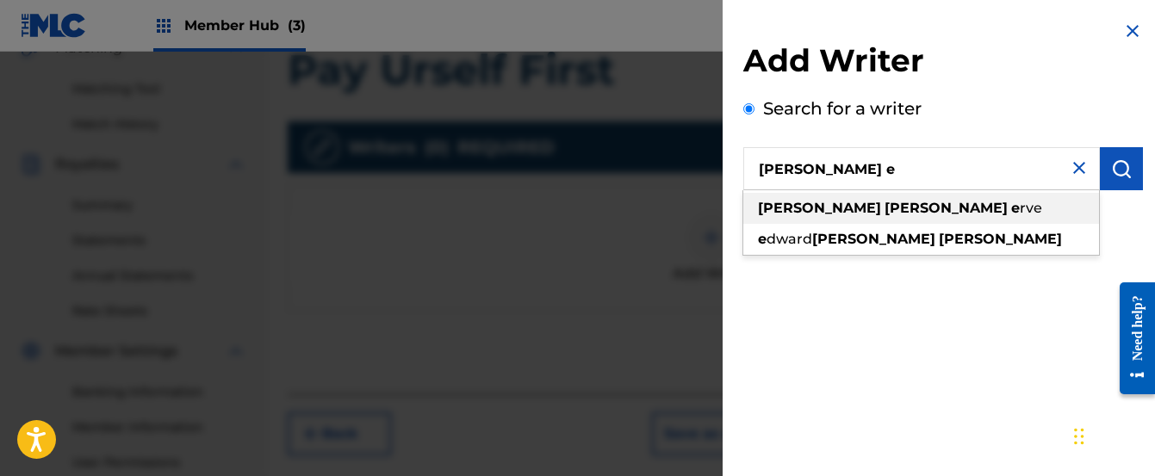
click at [793, 208] on strong "[PERSON_NAME]" at bounding box center [819, 208] width 123 height 16
type input "[PERSON_NAME]"
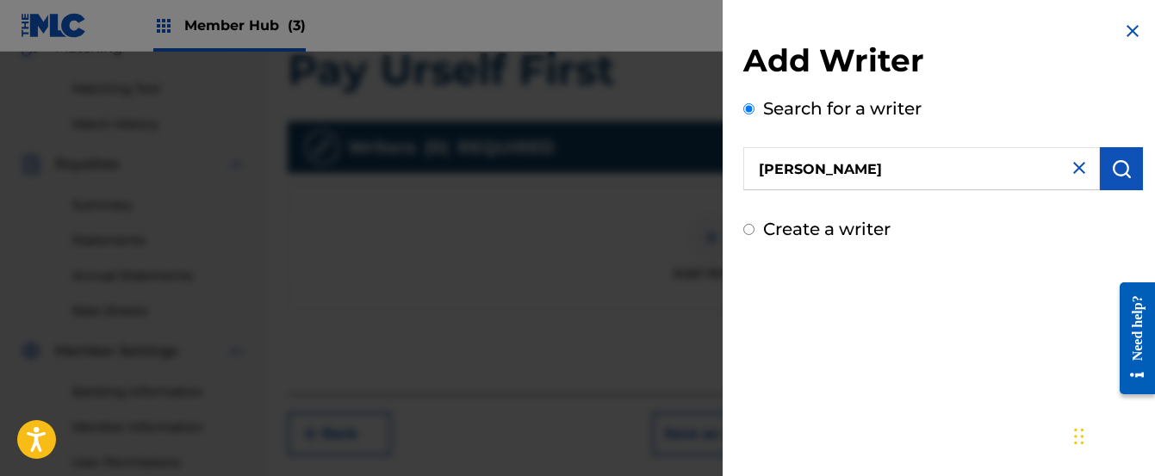
click at [1123, 30] on img at bounding box center [1133, 31] width 21 height 21
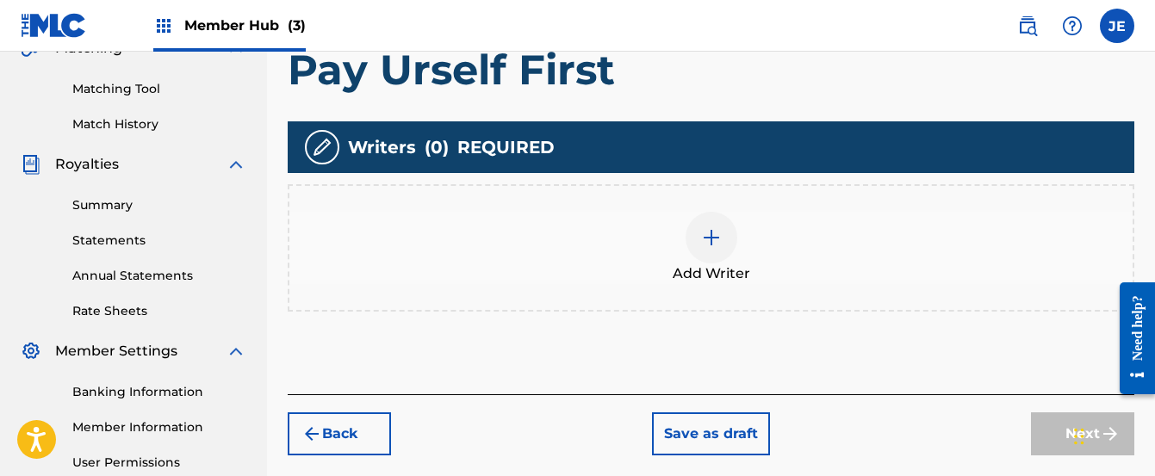
click at [705, 236] on img at bounding box center [711, 237] width 21 height 21
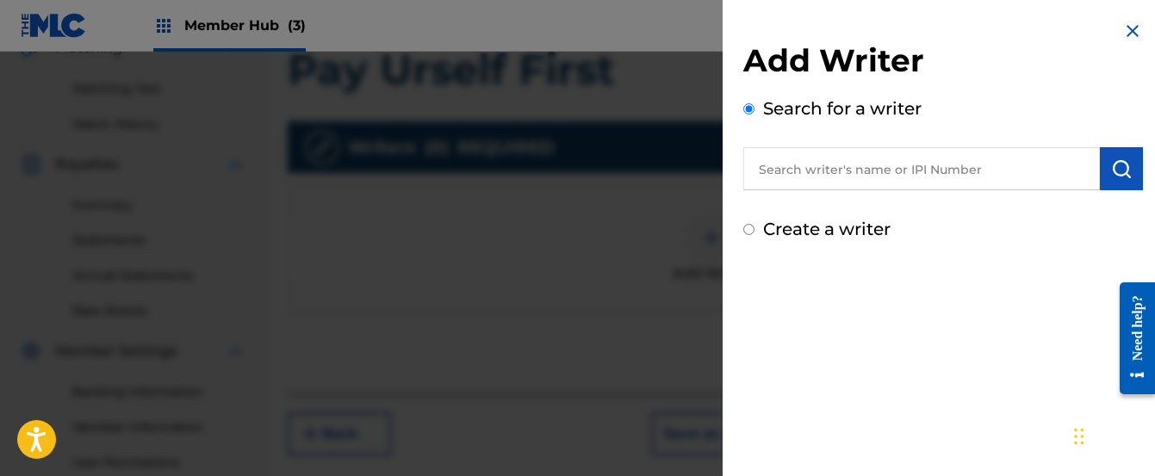
click at [779, 183] on input "text" at bounding box center [921, 168] width 357 height 43
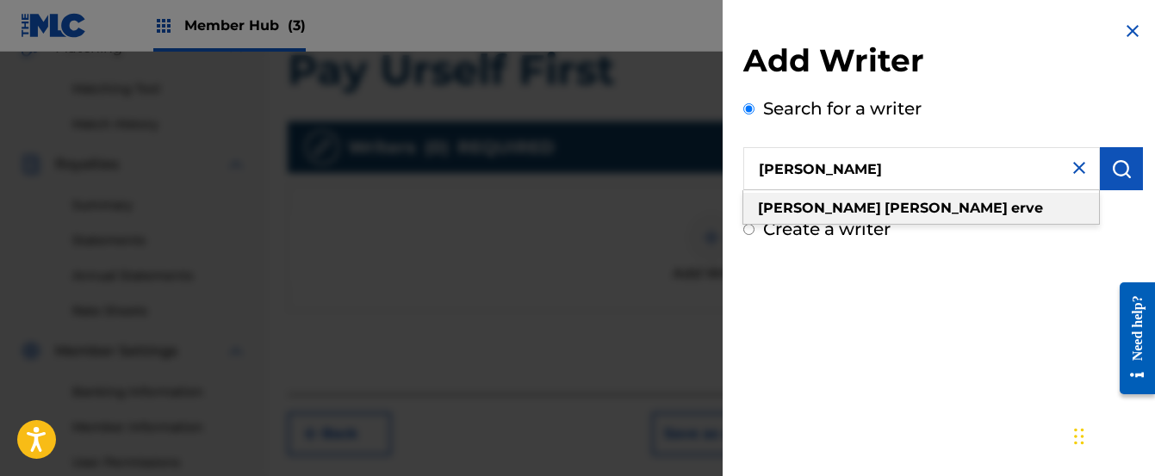
type input "[PERSON_NAME]"
click at [787, 215] on strong "[PERSON_NAME]" at bounding box center [819, 208] width 123 height 16
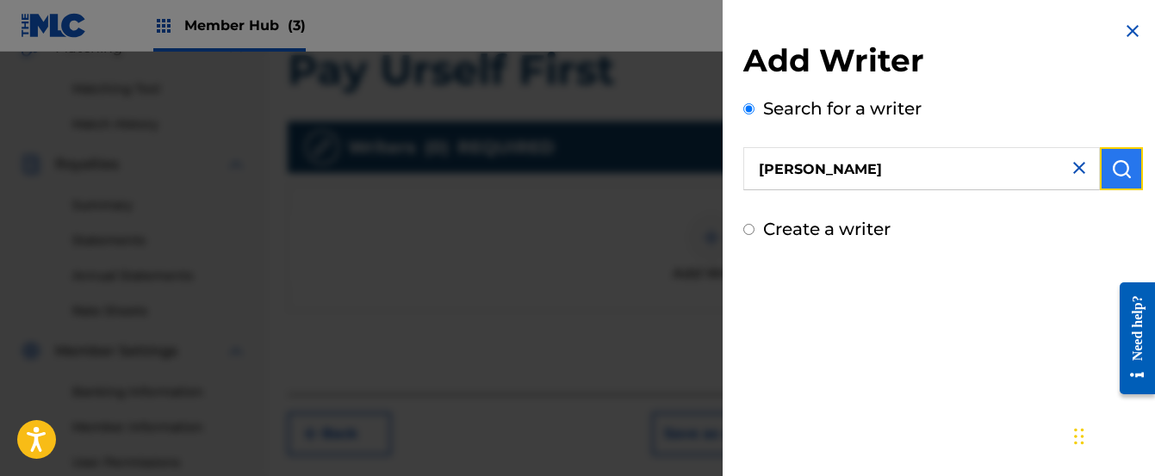
click at [1105, 182] on button "submit" at bounding box center [1121, 168] width 43 height 43
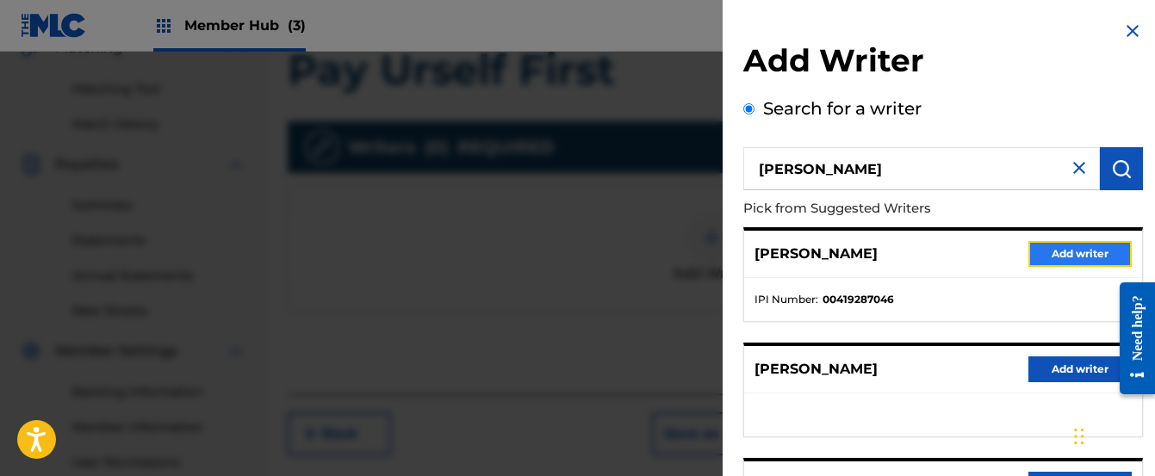
click at [1044, 263] on button "Add writer" at bounding box center [1080, 254] width 103 height 26
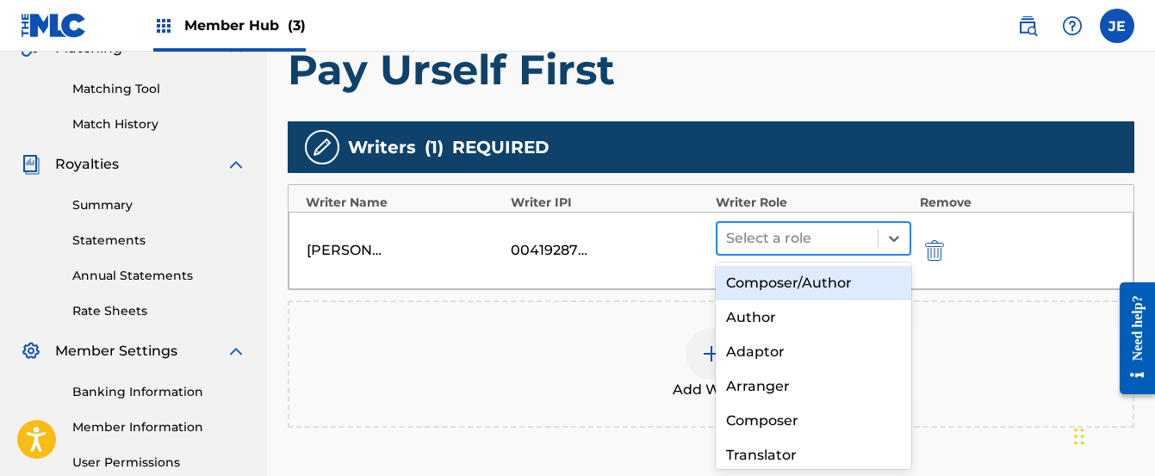
click at [779, 246] on div at bounding box center [797, 239] width 143 height 24
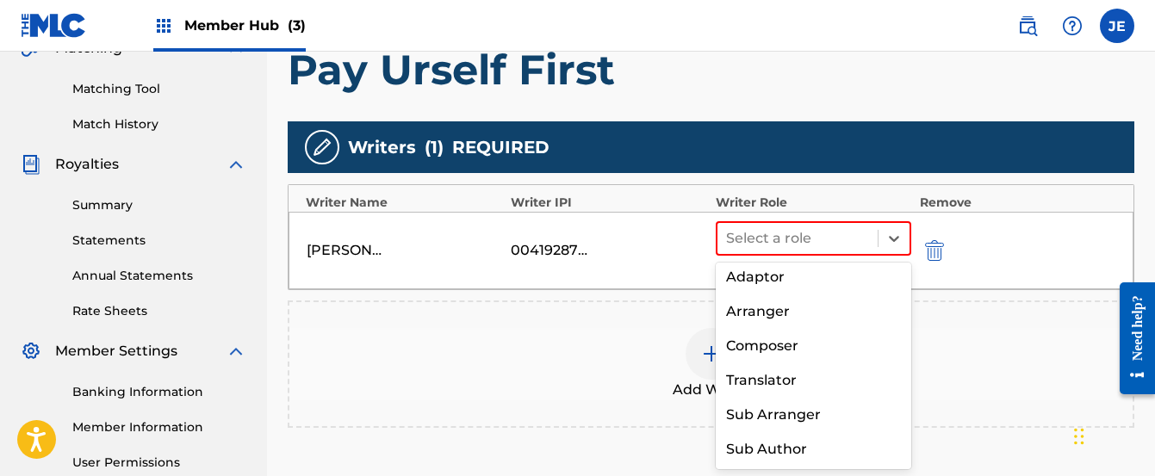
scroll to position [0, 0]
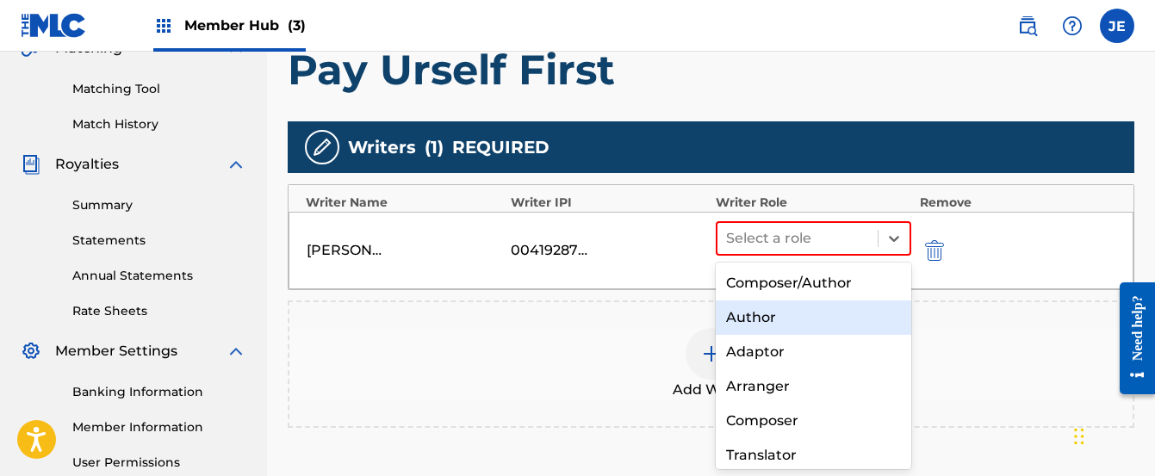
click at [771, 327] on div "Author" at bounding box center [814, 318] width 196 height 34
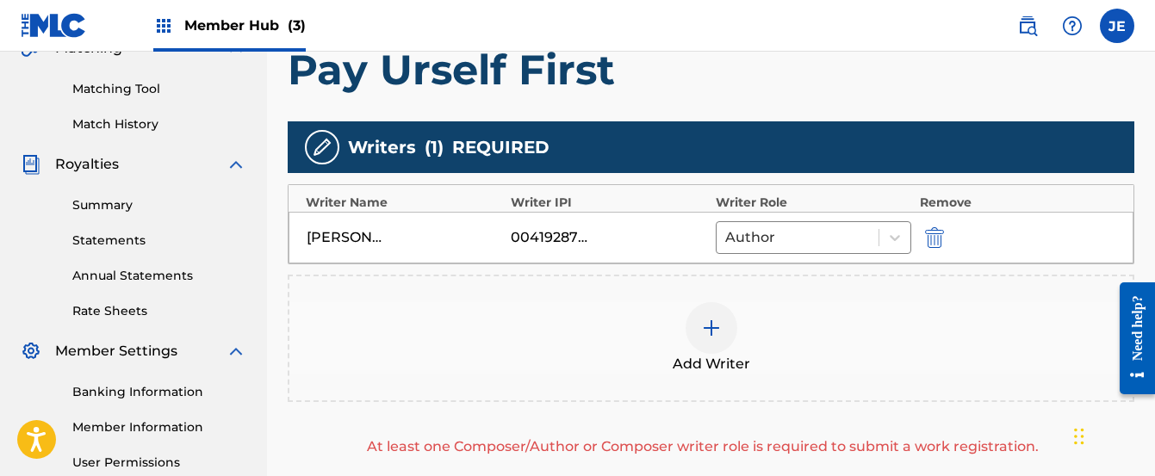
click at [708, 329] on img at bounding box center [711, 328] width 21 height 21
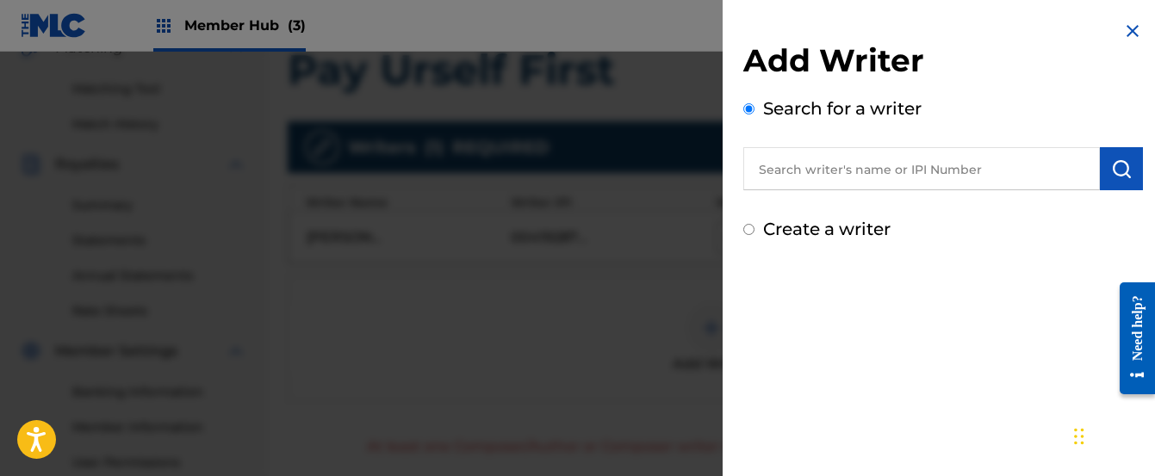
click at [714, 215] on div at bounding box center [577, 290] width 1155 height 476
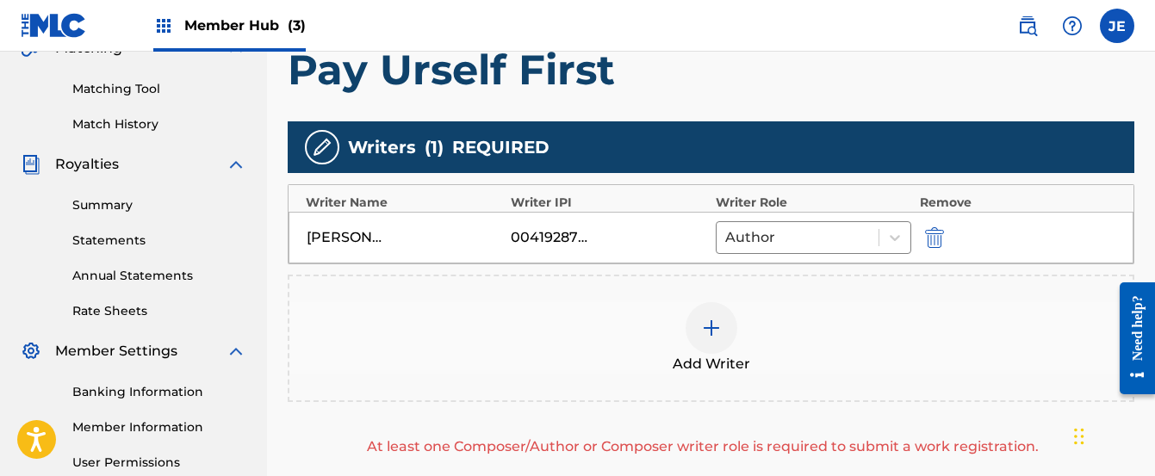
click at [930, 299] on div "Add Writer" at bounding box center [711, 339] width 847 height 128
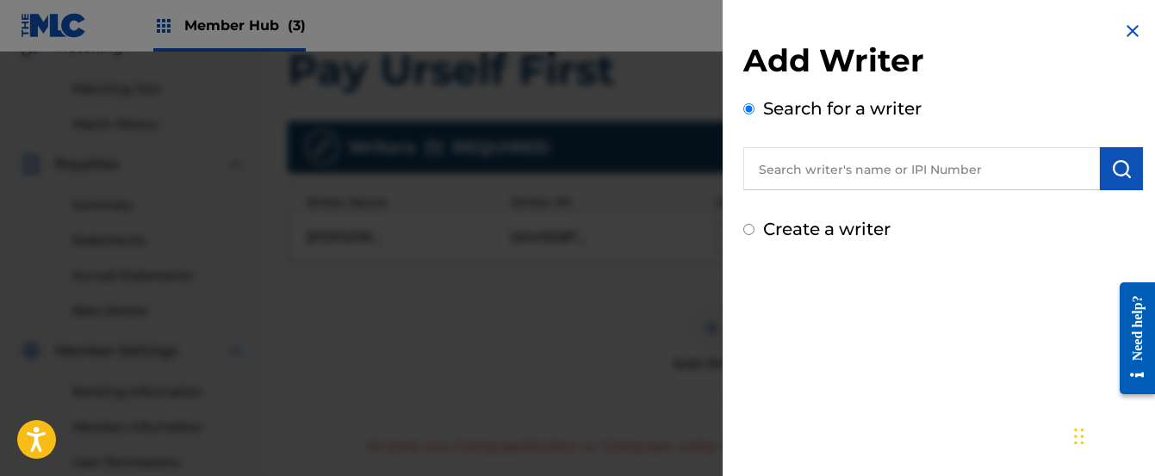
scroll to position [457, 0]
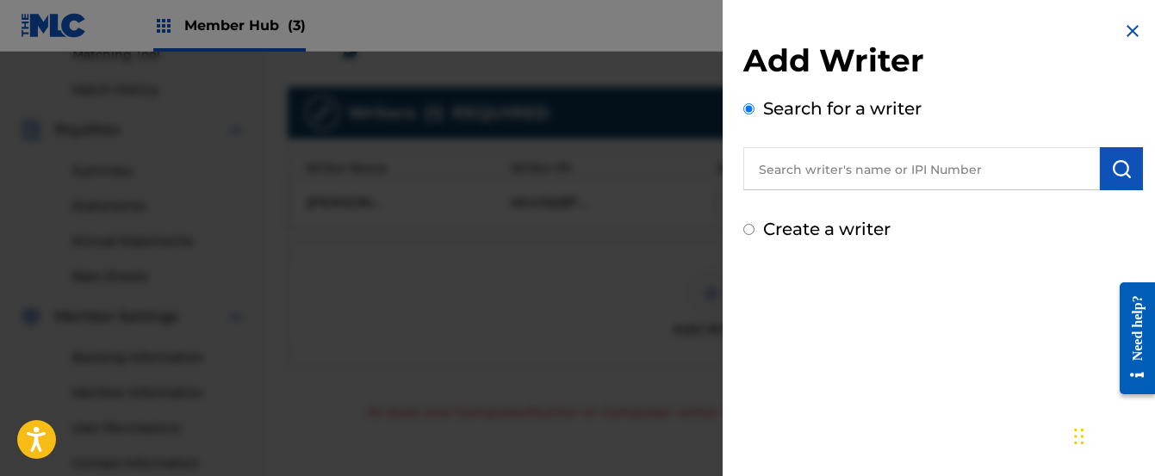
click at [1126, 32] on img at bounding box center [1133, 31] width 21 height 21
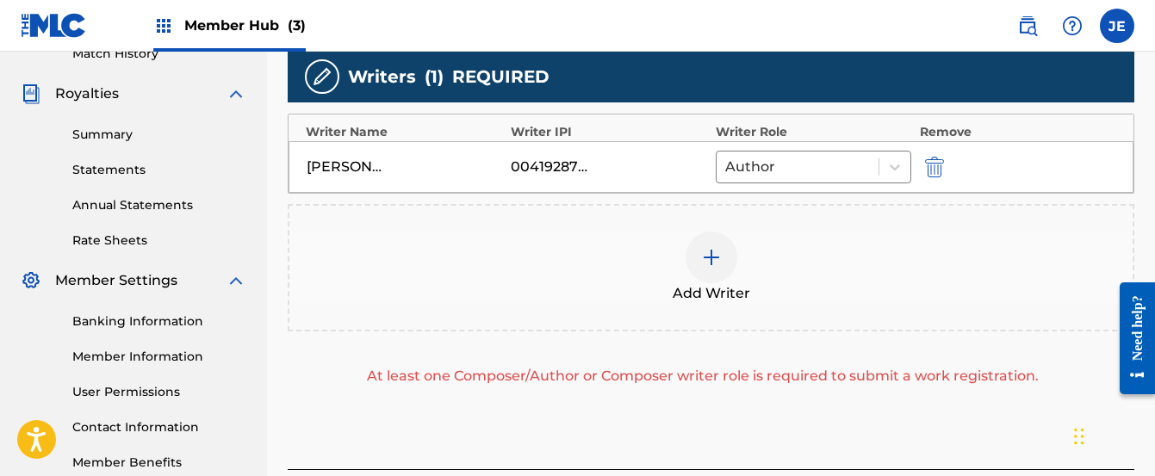
scroll to position [491, 0]
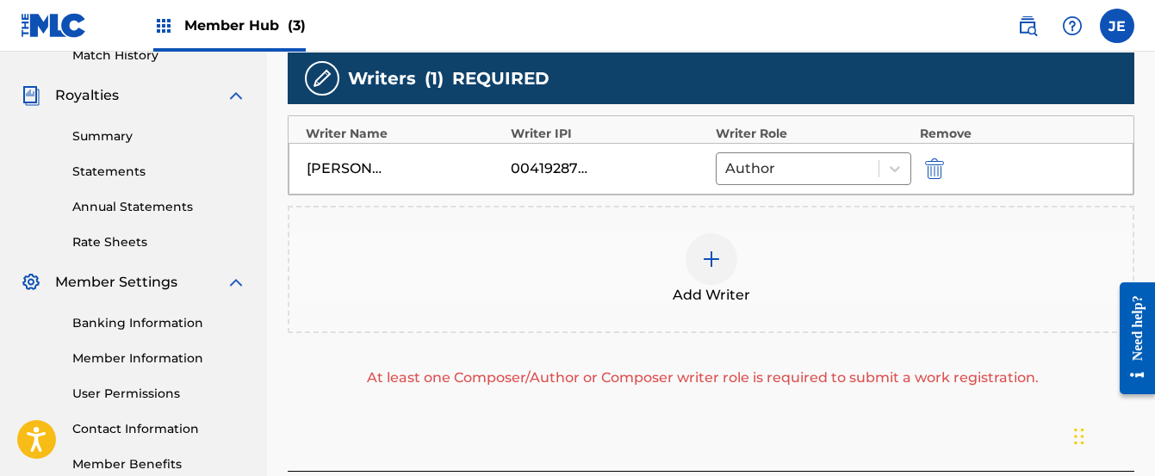
click at [707, 267] on img at bounding box center [711, 259] width 21 height 21
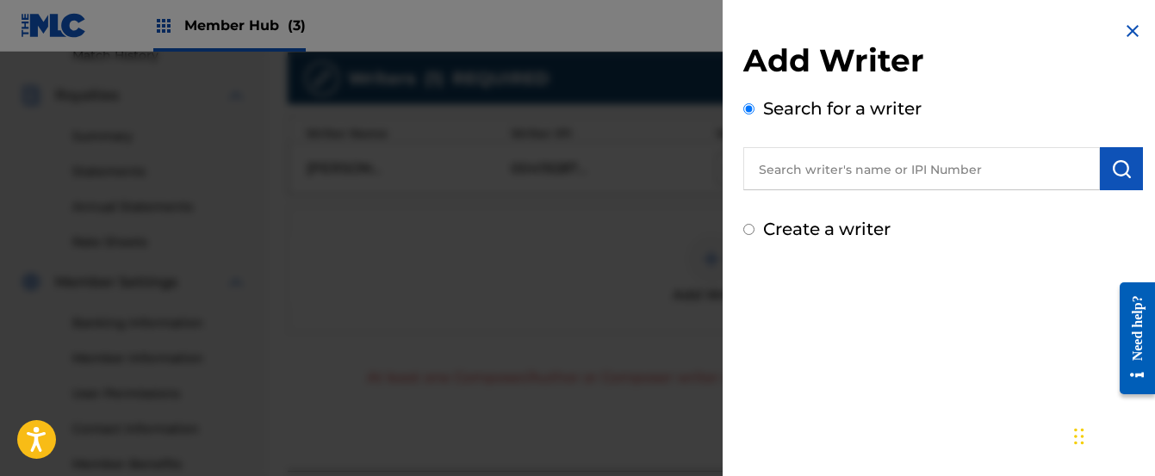
click at [794, 177] on input "text" at bounding box center [921, 168] width 357 height 43
click at [1123, 29] on img at bounding box center [1133, 31] width 21 height 21
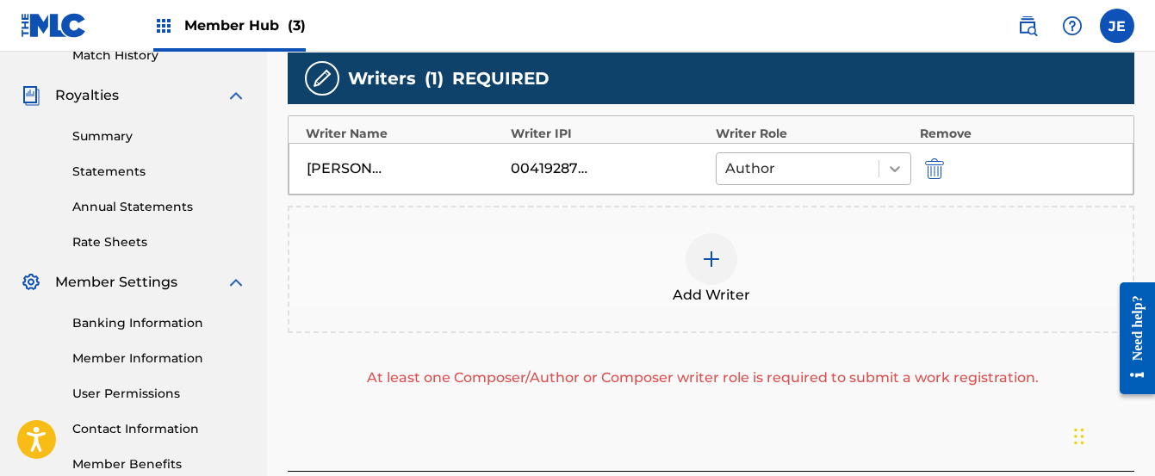
click at [901, 167] on icon at bounding box center [894, 168] width 17 height 17
click at [893, 171] on icon at bounding box center [894, 168] width 17 height 17
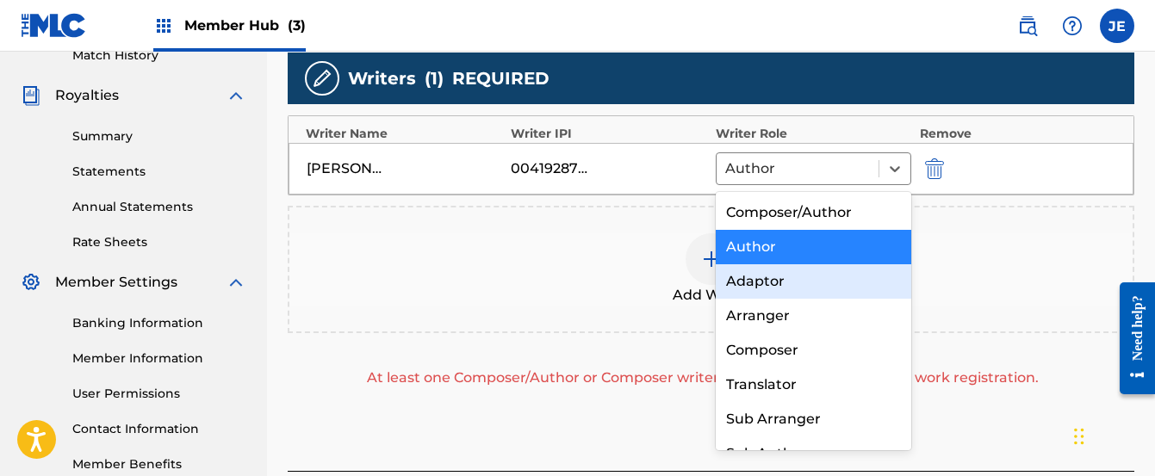
click at [656, 255] on div "Add Writer" at bounding box center [710, 269] width 843 height 72
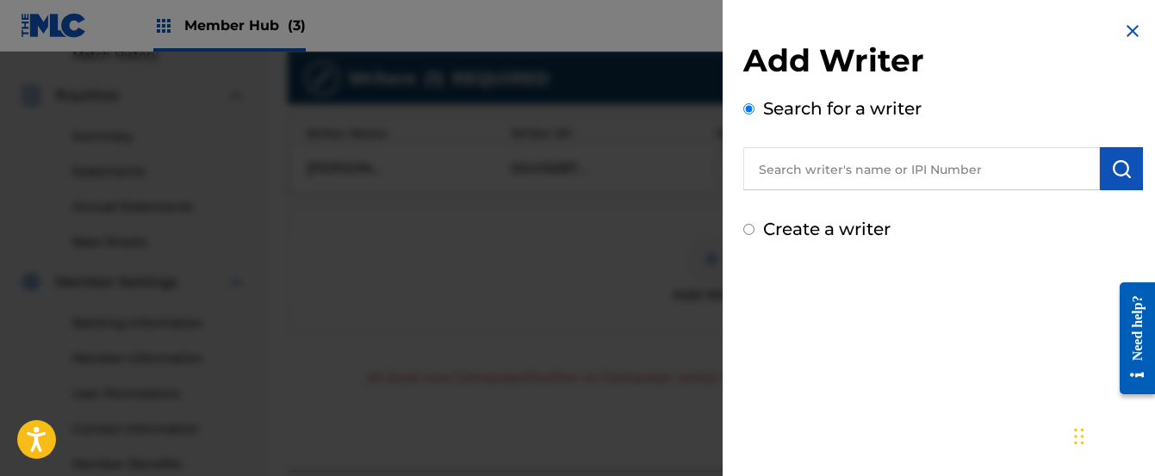
click at [1123, 28] on img at bounding box center [1133, 31] width 21 height 21
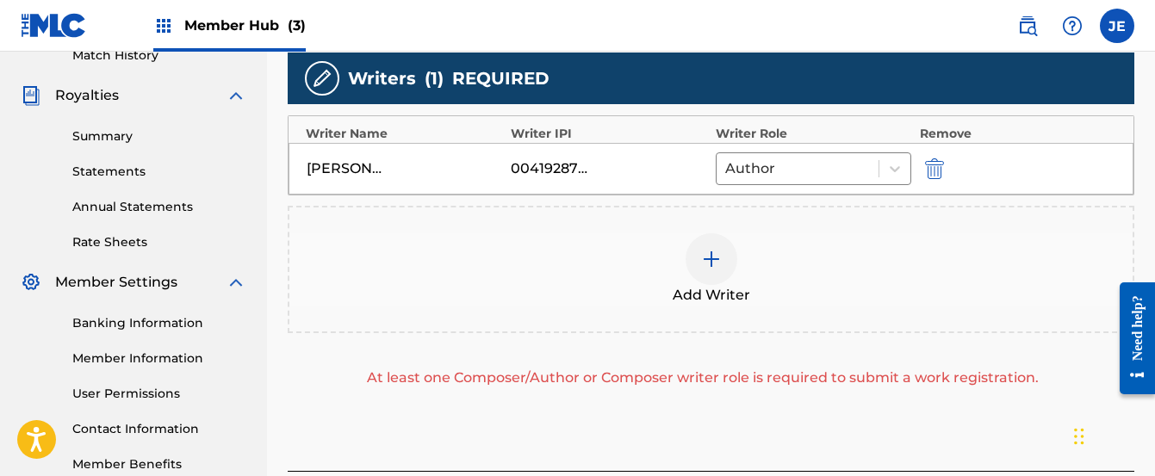
click at [851, 287] on div "Add Writer" at bounding box center [710, 269] width 843 height 72
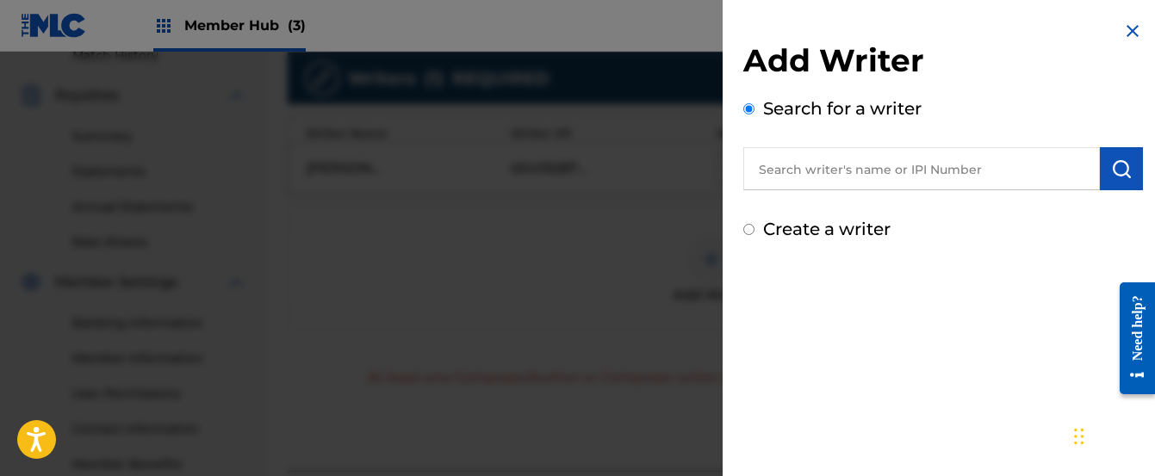
click at [705, 229] on div at bounding box center [577, 290] width 1155 height 476
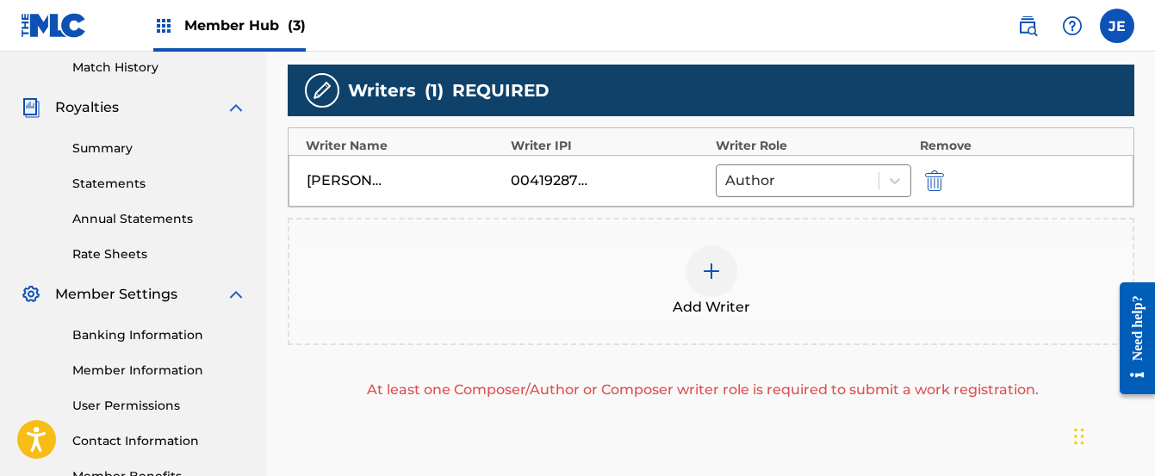
scroll to position [457, 0]
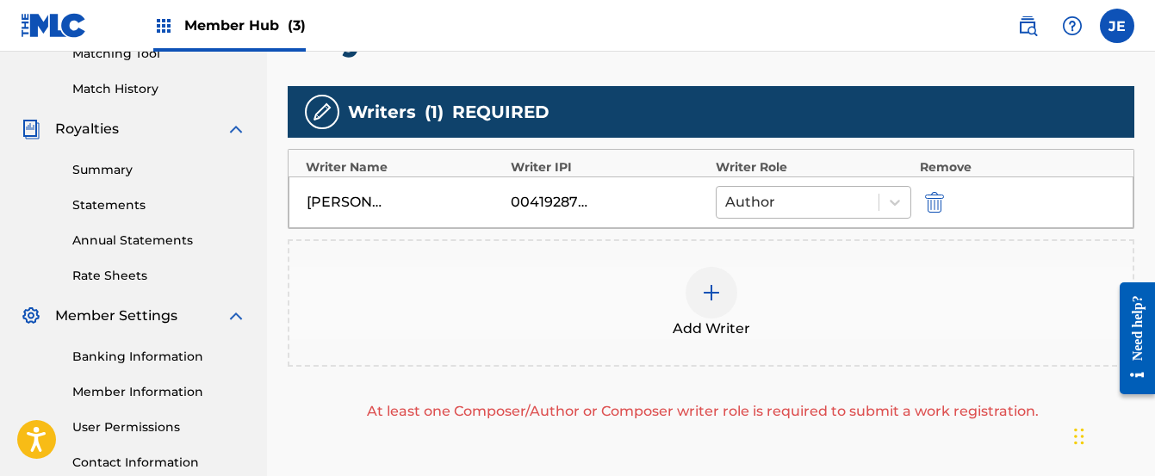
click at [769, 204] on div at bounding box center [797, 202] width 145 height 24
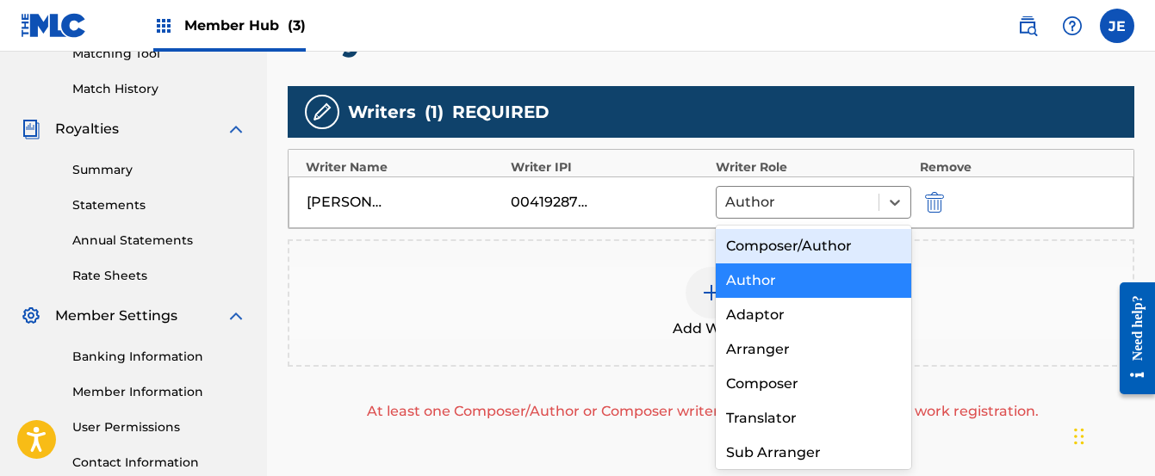
click at [764, 239] on div "Composer/Author" at bounding box center [814, 246] width 196 height 34
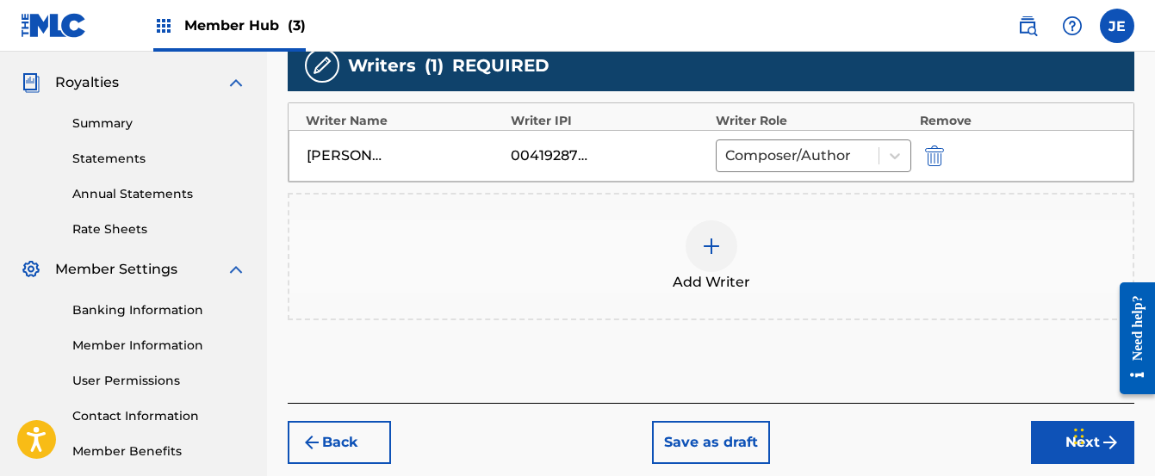
scroll to position [526, 0]
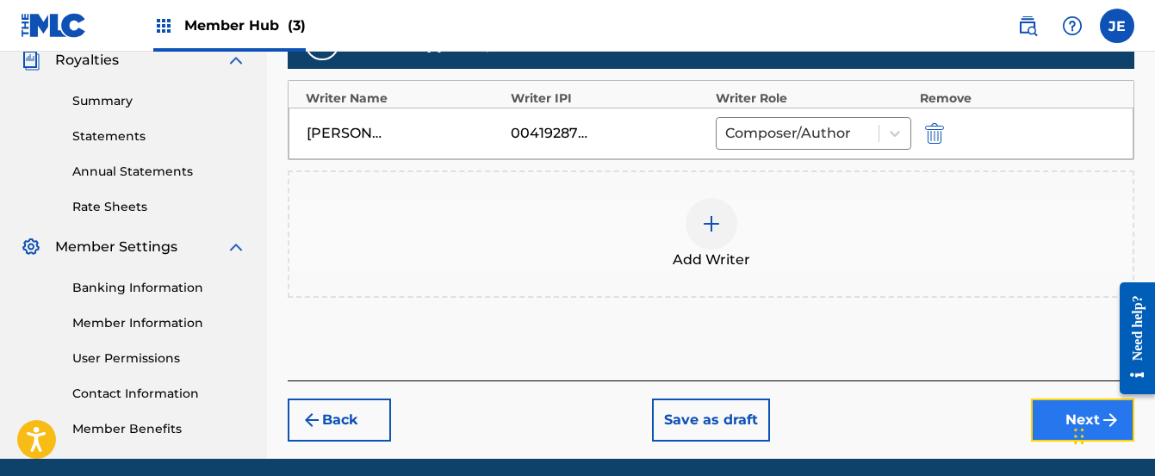
click at [1037, 405] on button "Next" at bounding box center [1082, 420] width 103 height 43
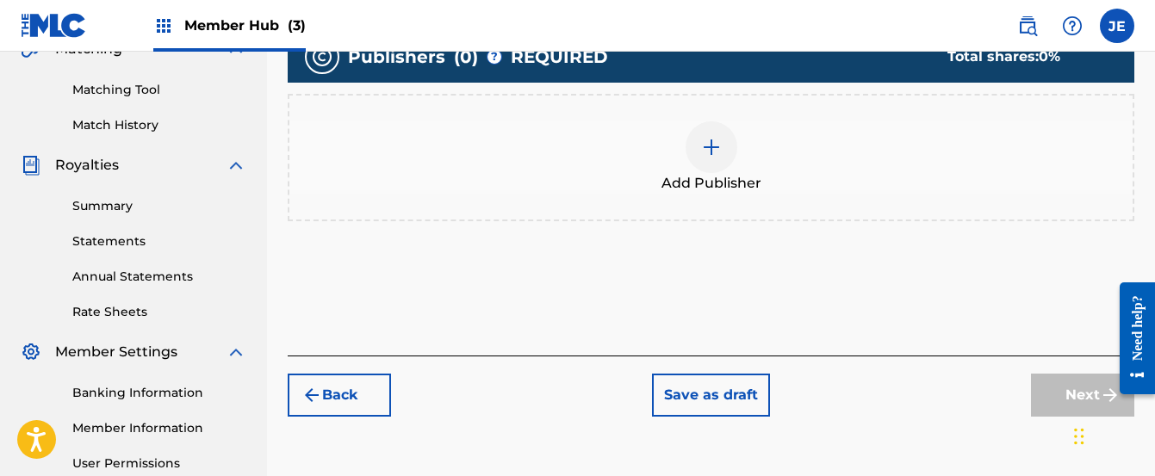
scroll to position [422, 0]
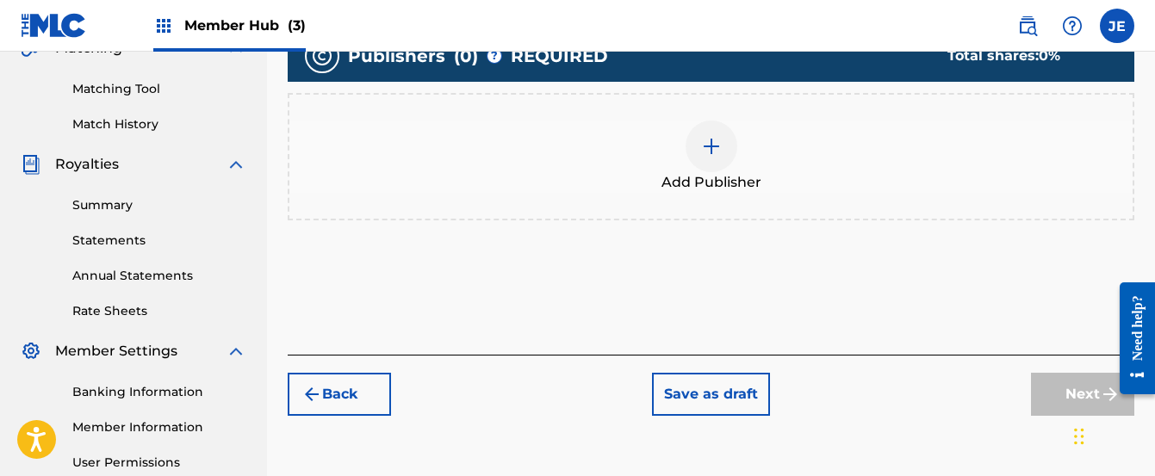
click at [715, 146] on img at bounding box center [711, 146] width 21 height 21
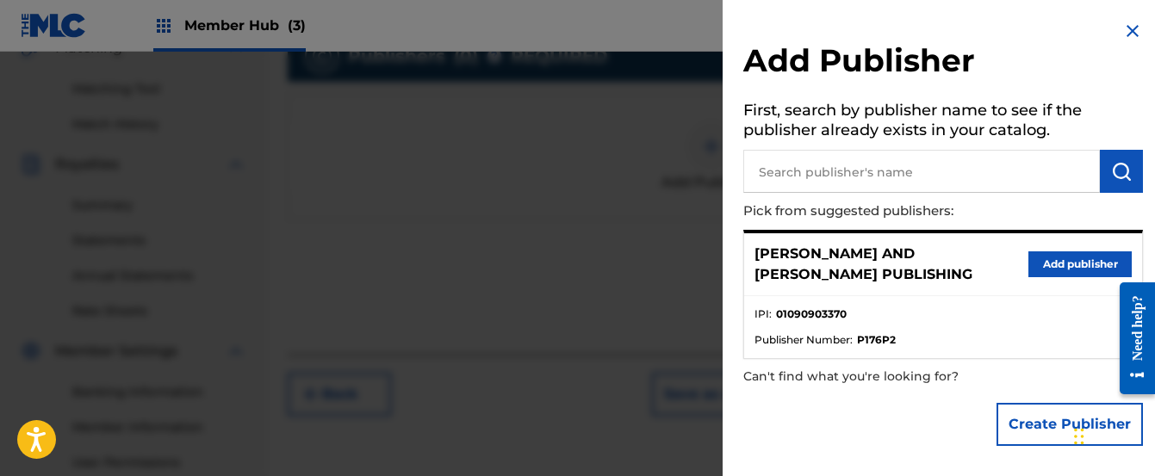
click at [777, 172] on input "text" at bounding box center [921, 171] width 357 height 43
click at [814, 262] on p "[PERSON_NAME] AND [PERSON_NAME] PUBLISHING" at bounding box center [892, 264] width 274 height 41
click at [1054, 260] on button "Add publisher" at bounding box center [1080, 265] width 103 height 26
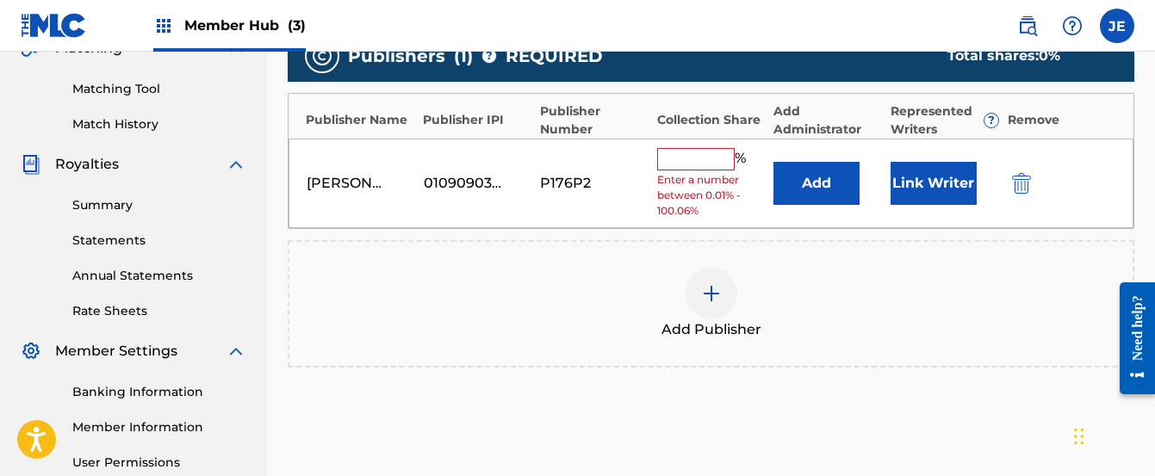
click at [684, 158] on input "text" at bounding box center [696, 159] width 78 height 22
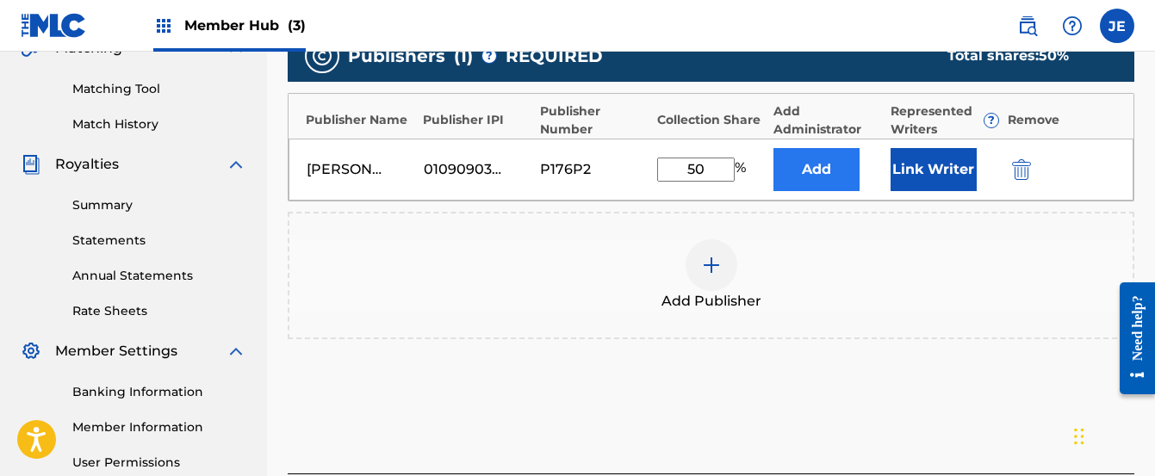
type input "50"
click at [818, 167] on button "Add" at bounding box center [817, 169] width 86 height 43
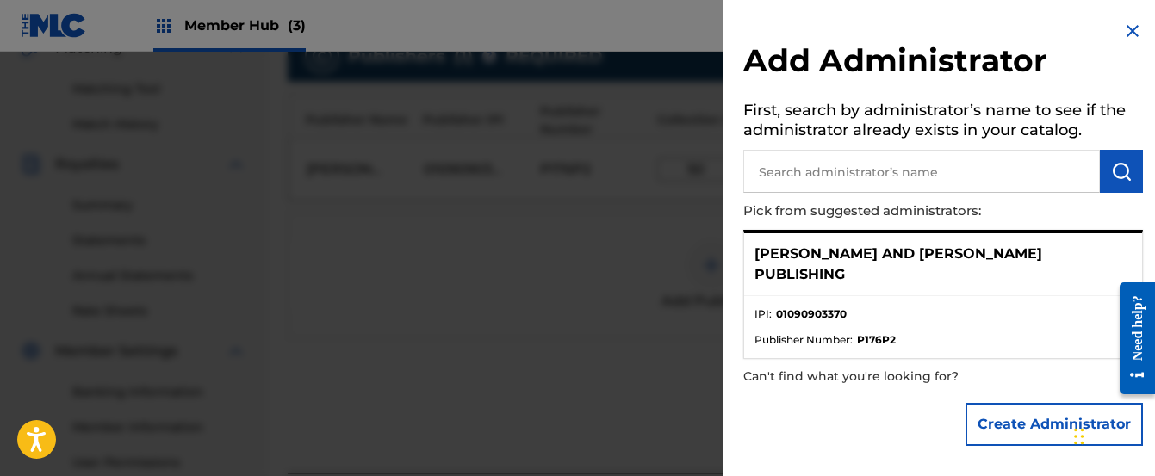
click at [901, 415] on div "Create Administrator" at bounding box center [943, 425] width 400 height 60
click at [1123, 30] on img at bounding box center [1133, 31] width 21 height 21
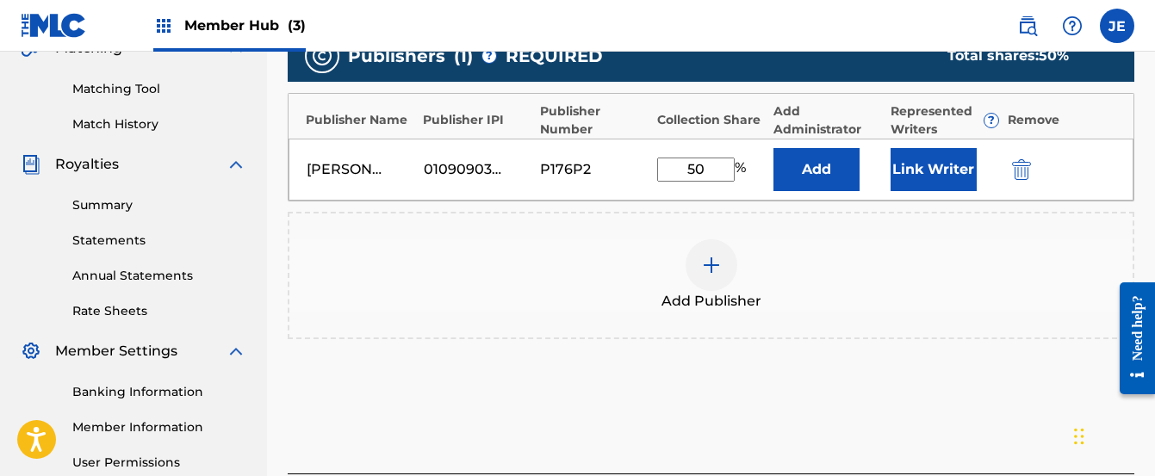
click at [852, 297] on div "Add Publisher" at bounding box center [710, 275] width 843 height 72
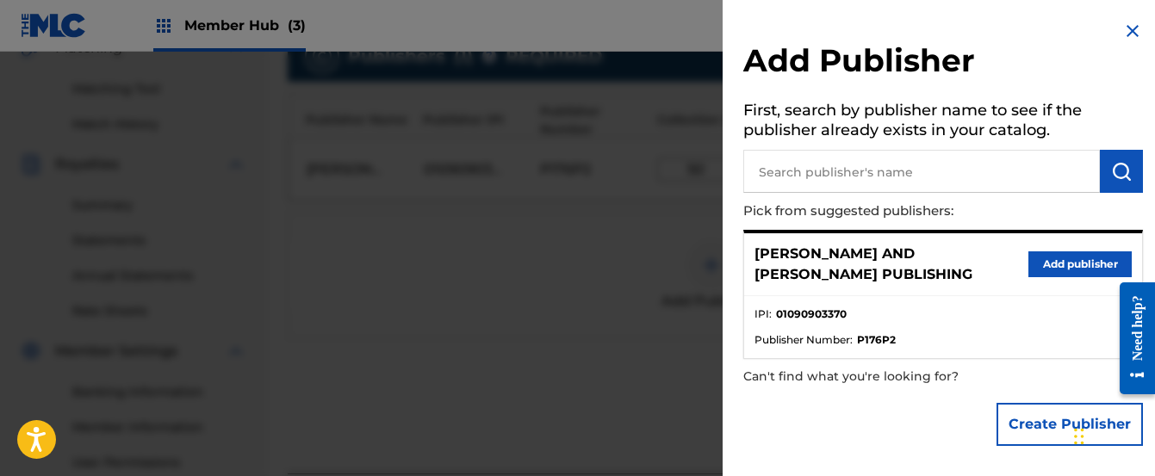
click at [1123, 36] on img at bounding box center [1133, 31] width 21 height 21
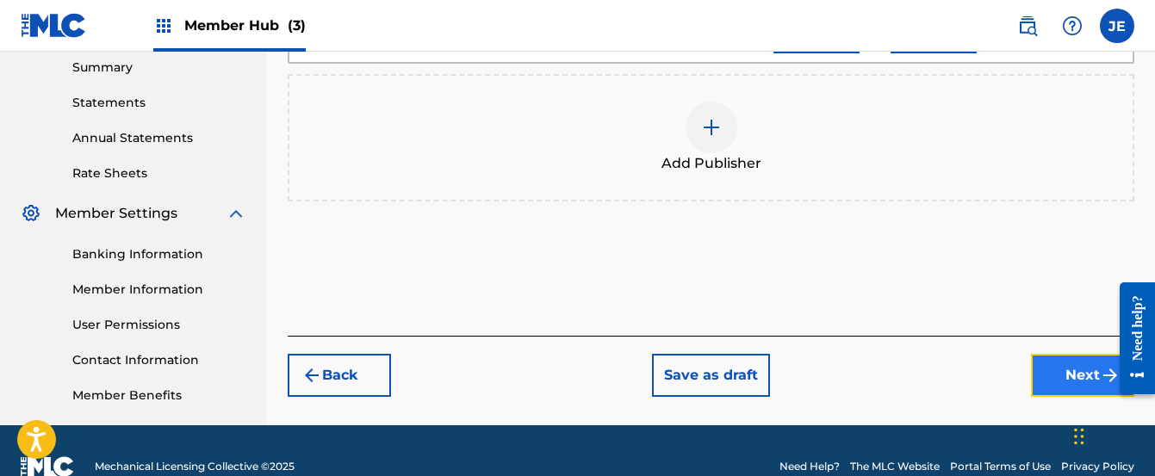
click at [1040, 383] on button "Next" at bounding box center [1082, 375] width 103 height 43
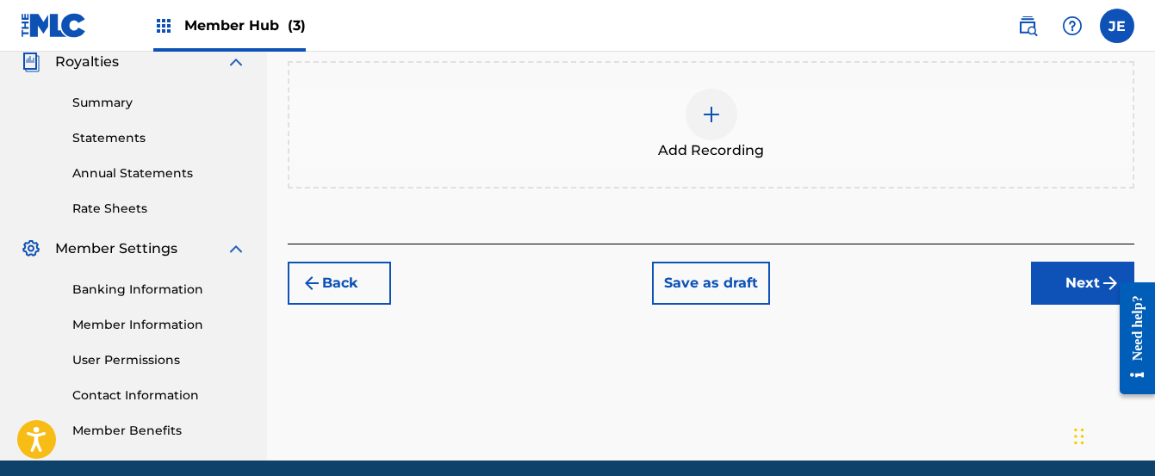
scroll to position [526, 0]
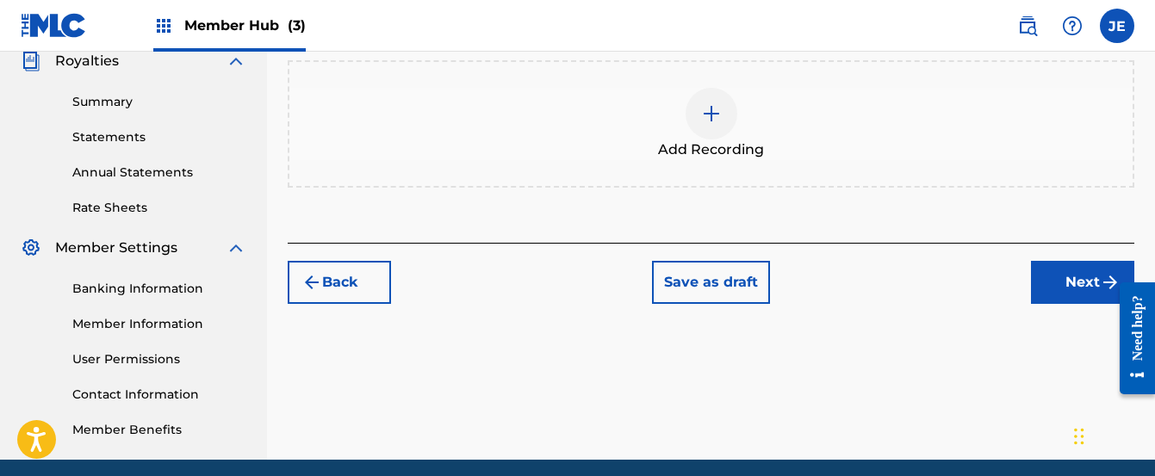
click at [707, 115] on img at bounding box center [711, 113] width 21 height 21
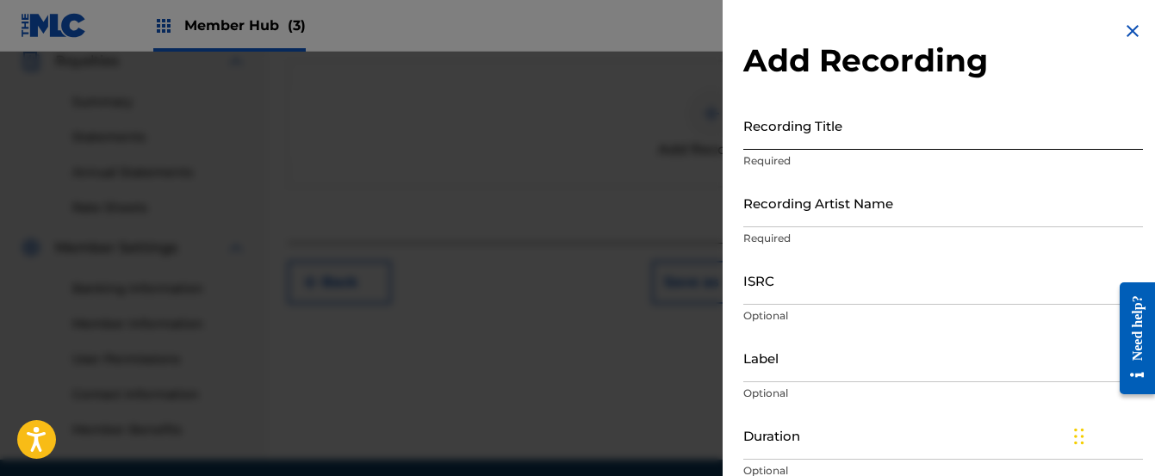
click at [792, 134] on input "Recording Title" at bounding box center [943, 125] width 400 height 49
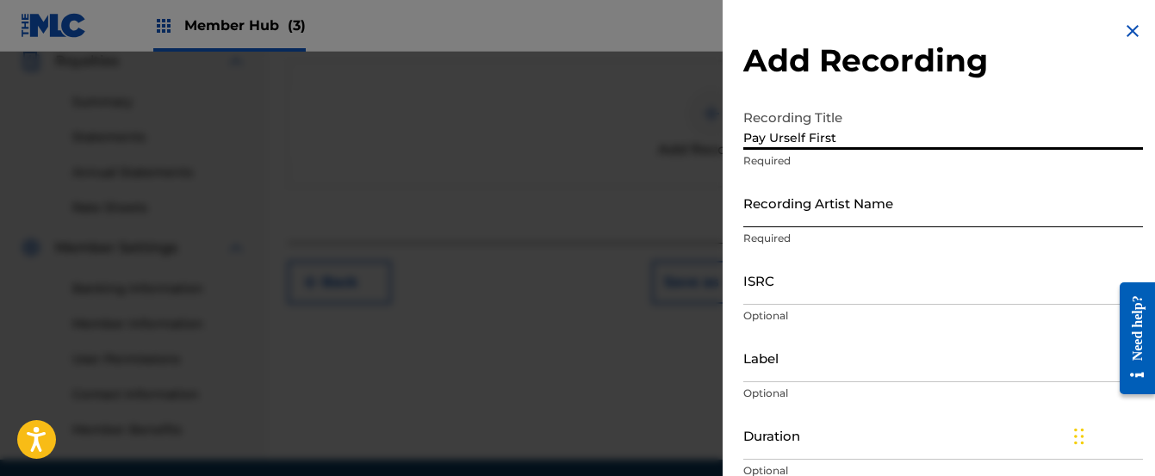
type input "Pay Urself First"
click at [793, 221] on input "Recording Artist Name" at bounding box center [943, 202] width 400 height 49
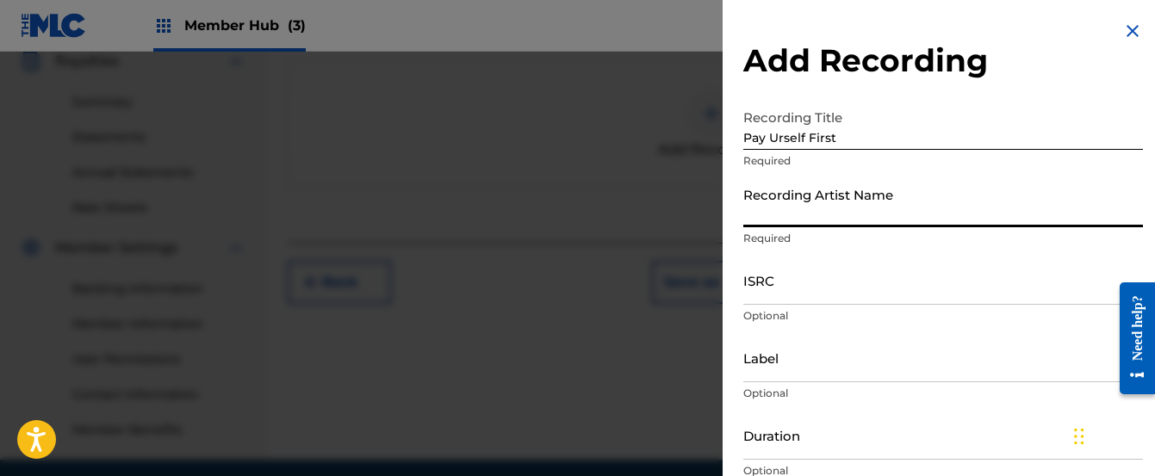
type input "[PERSON_NAME]"
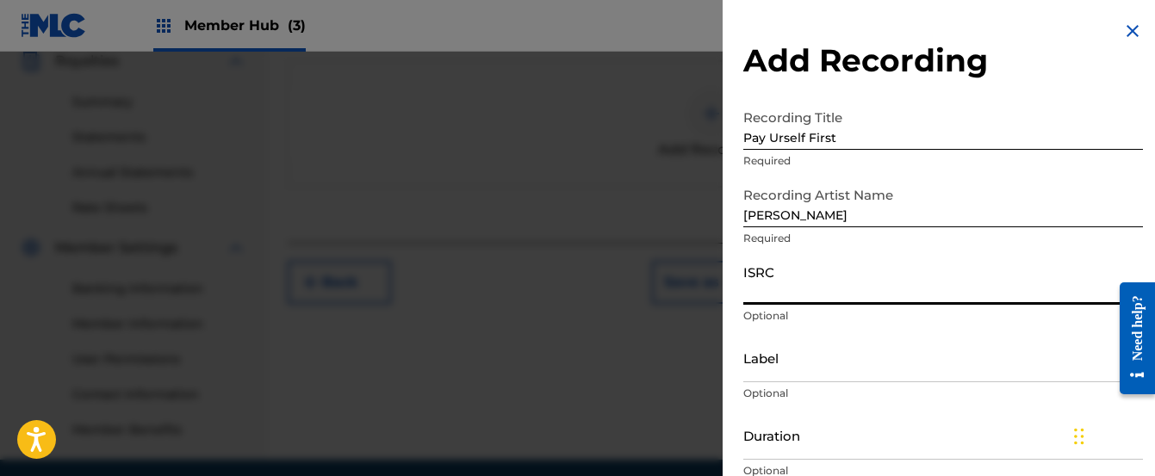
click at [850, 284] on input "ISRC" at bounding box center [943, 280] width 400 height 49
click at [735, 320] on div "Add Recording Recording Title Pay Urself First Required Recording Artist Name […" at bounding box center [943, 315] width 441 height 630
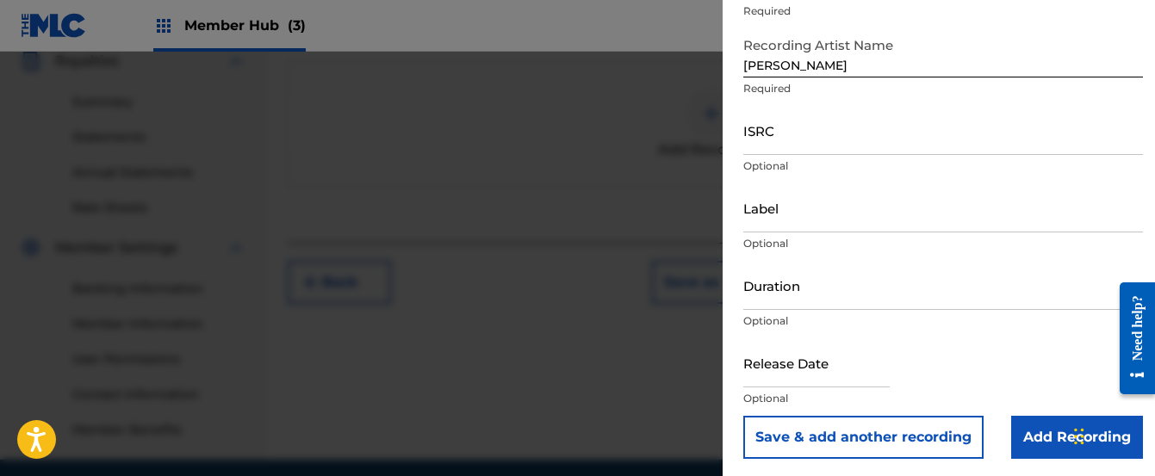
scroll to position [153, 0]
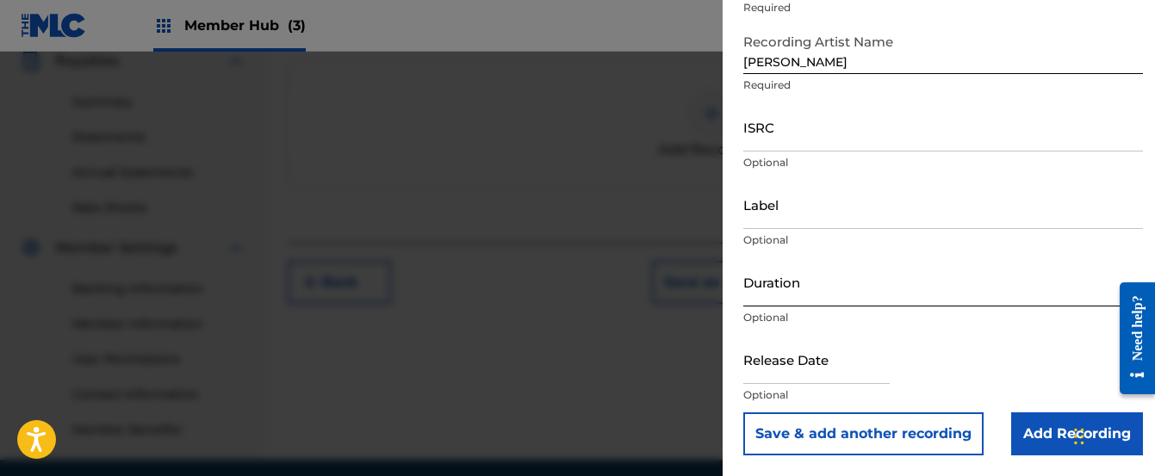
click at [769, 295] on input "Duration" at bounding box center [943, 282] width 400 height 49
type input "00:03:21"
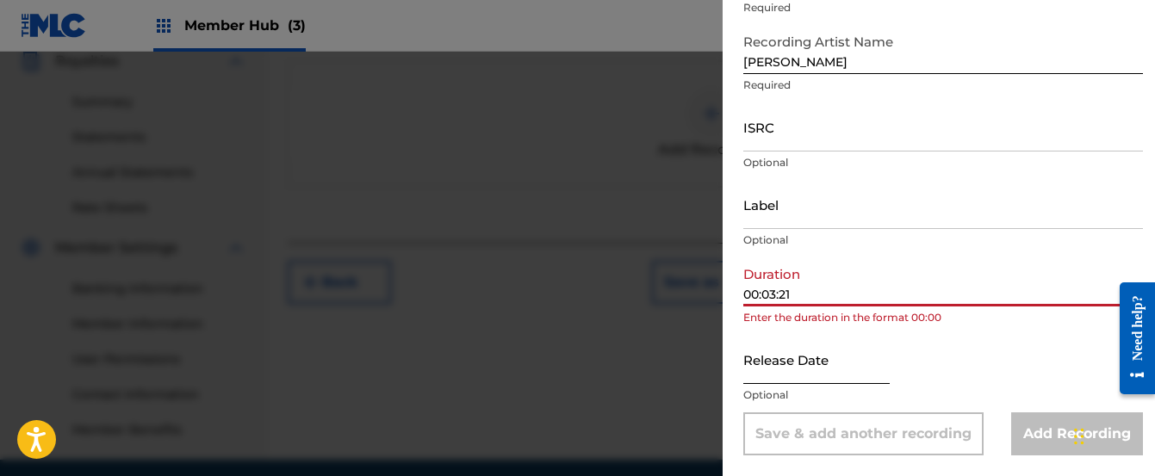
click at [840, 371] on input "text" at bounding box center [816, 359] width 146 height 49
select select "8"
select select "2025"
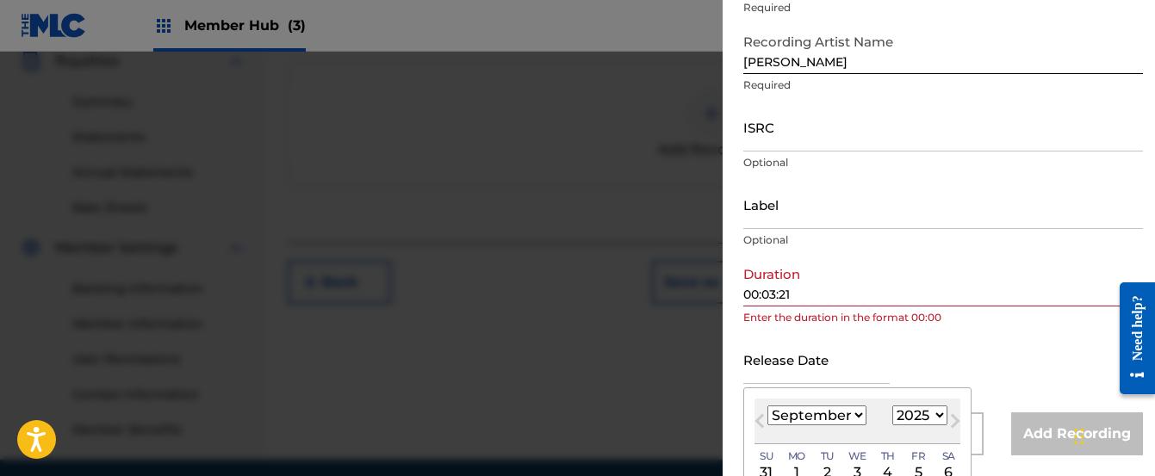
click at [938, 418] on select "1899 1900 1901 1902 1903 1904 1905 1906 1907 1908 1909 1910 1911 1912 1913 1914…" at bounding box center [920, 416] width 55 height 20
select select "9"
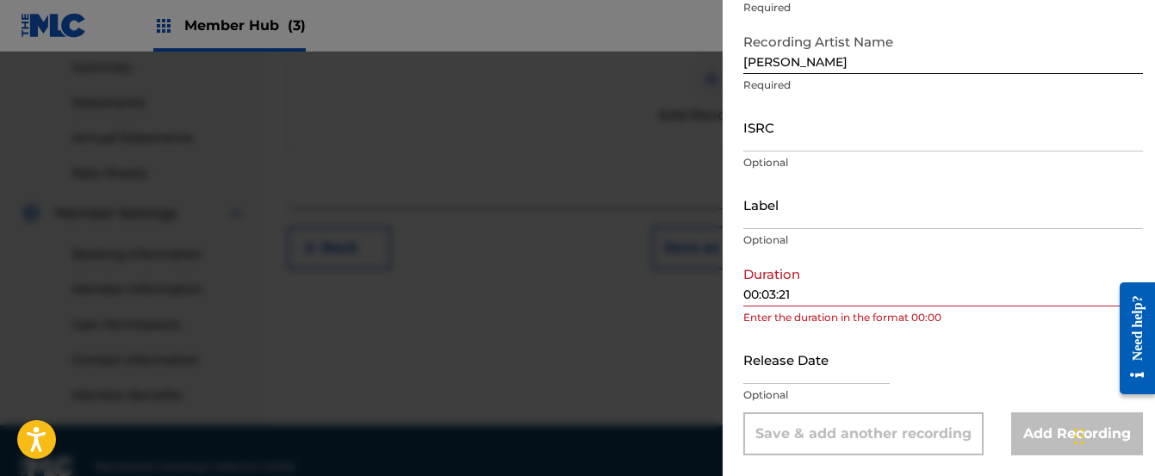
scroll to position [592, 0]
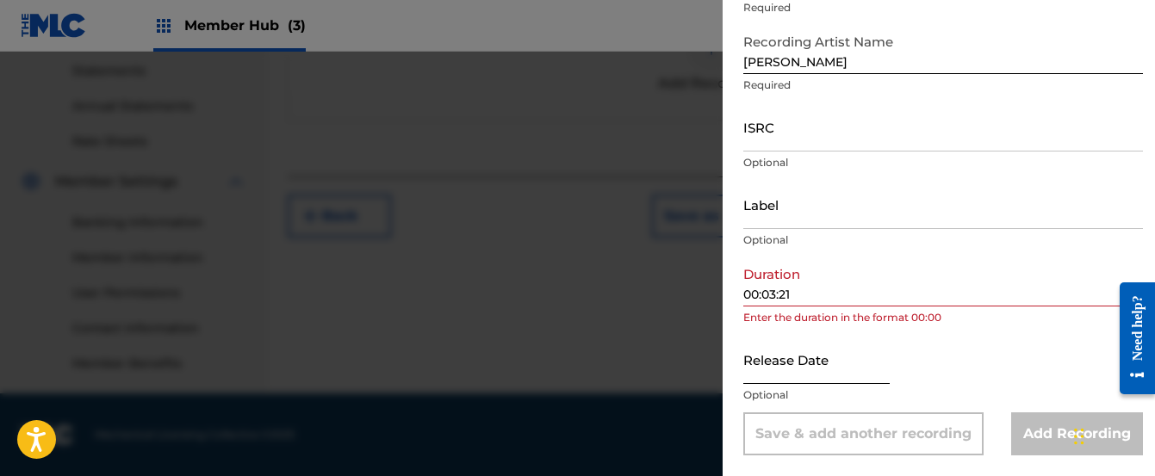
select select "8"
select select "2025"
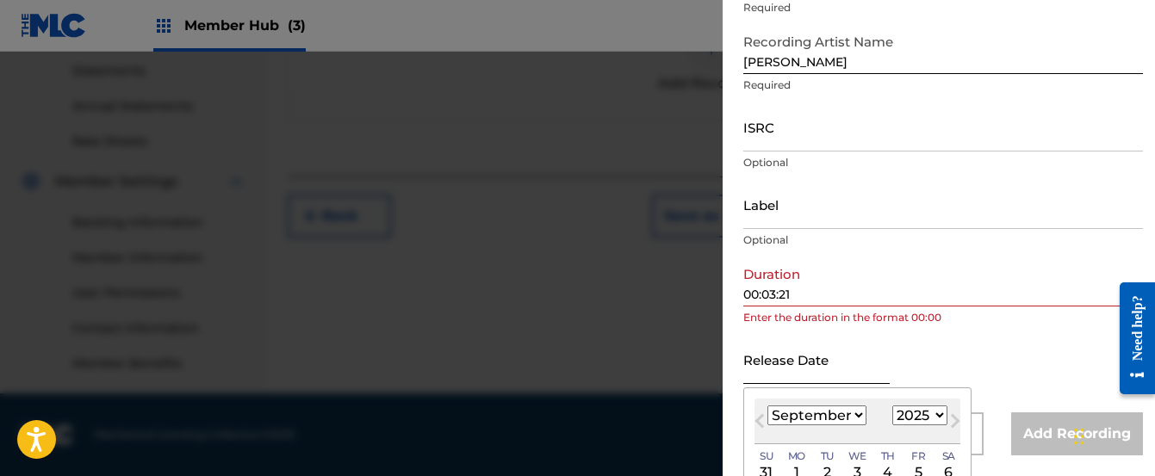
click at [799, 377] on input "text" at bounding box center [816, 359] width 146 height 49
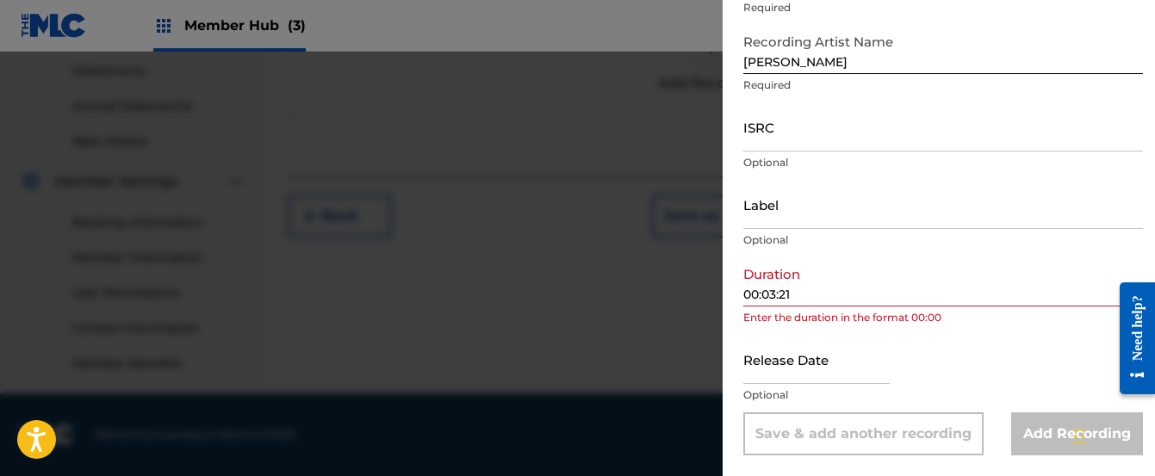
click at [918, 368] on div "Release Date Optional" at bounding box center [943, 374] width 400 height 78
select select "8"
select select "2025"
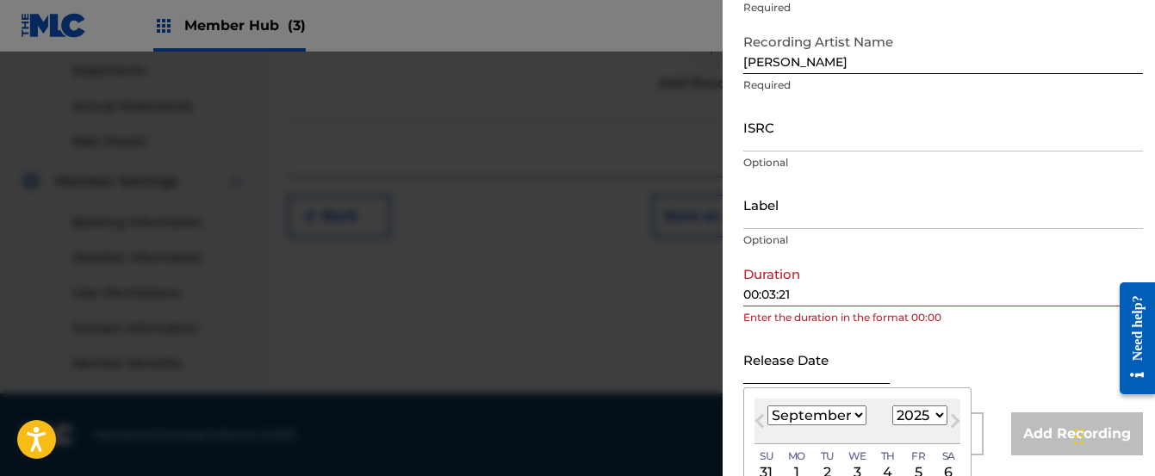
click at [877, 377] on input "text" at bounding box center [816, 359] width 146 height 49
click at [815, 379] on input "text" at bounding box center [816, 359] width 146 height 49
click at [786, 376] on input "text" at bounding box center [816, 359] width 146 height 49
click at [949, 377] on div "Release Date Previous Month Next Month [DATE] January February March April May …" at bounding box center [943, 374] width 400 height 78
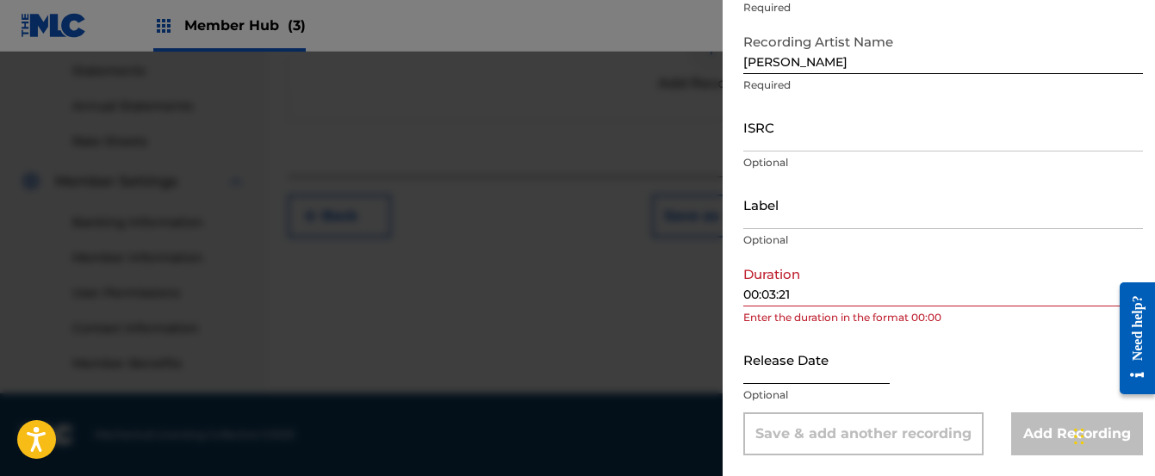
click at [818, 372] on input "text" at bounding box center [816, 359] width 146 height 49
select select "8"
select select "2025"
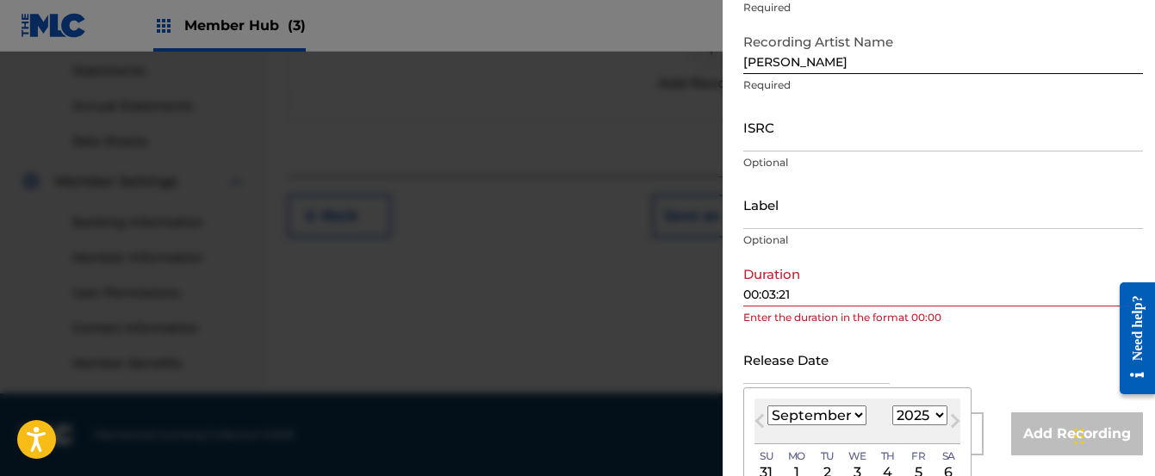
click at [833, 445] on div "[DATE] Su [DATE] Mo [DATE] Tu [DATE] We [DATE] Th [DATE] Fr [DATE] Sa" at bounding box center [858, 456] width 206 height 23
click at [855, 415] on select "January February March April May June July August September October November De…" at bounding box center [817, 416] width 99 height 20
select select "9"
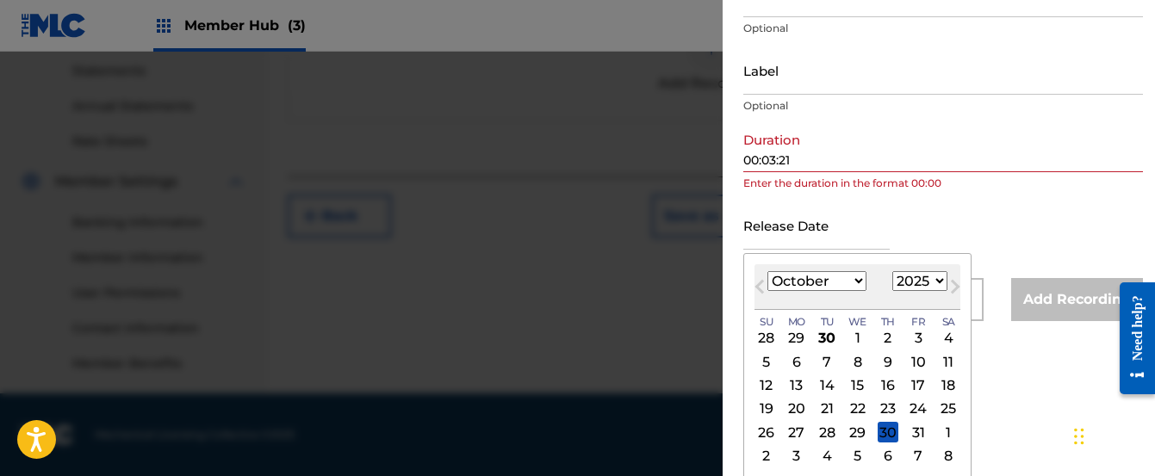
scroll to position [290, 0]
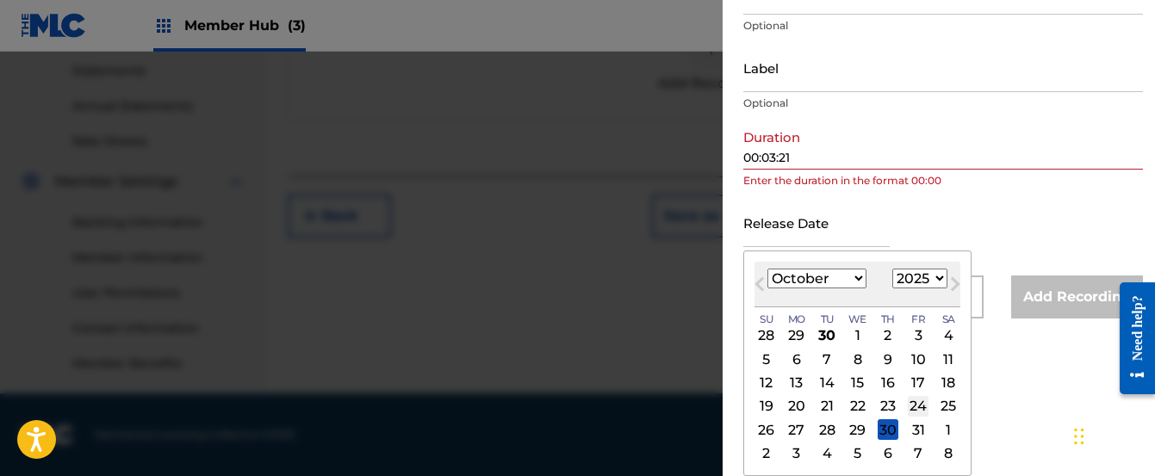
click at [915, 408] on div "24" at bounding box center [918, 406] width 21 height 21
type input "[DATE]"
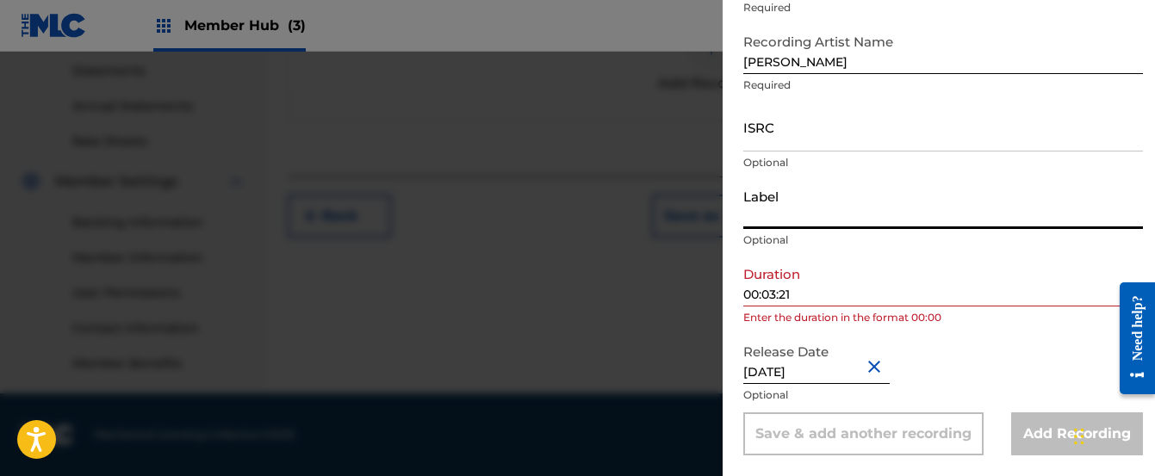
click at [855, 212] on input "Label" at bounding box center [943, 204] width 400 height 49
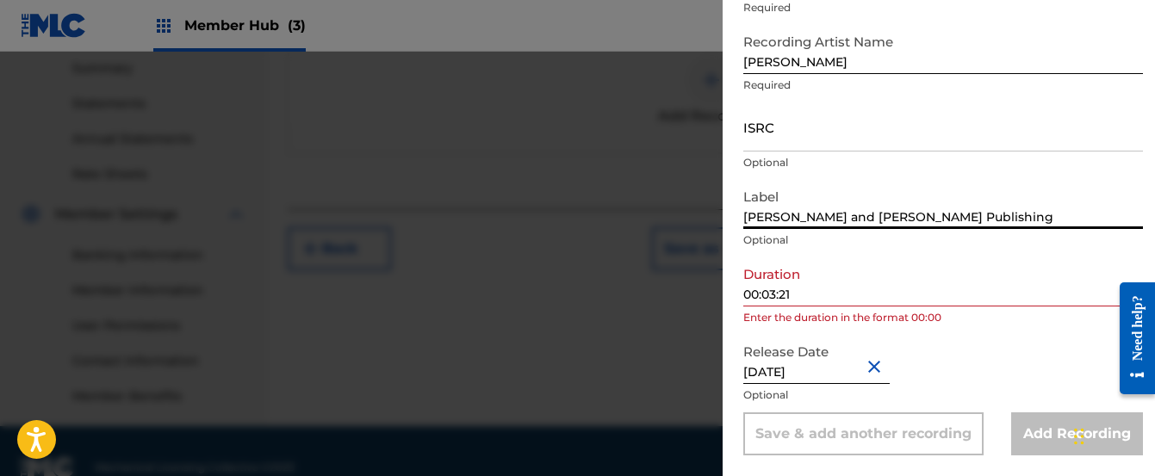
type input "[PERSON_NAME] and [PERSON_NAME] Publishing"
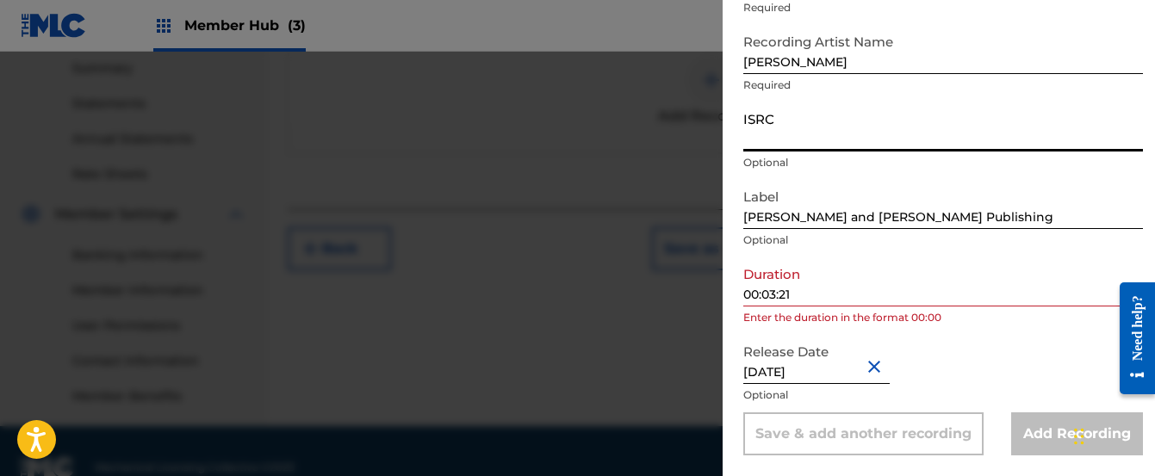
click at [805, 131] on input "ISRC" at bounding box center [943, 127] width 400 height 49
paste input "usl4r2533933"
click at [762, 140] on input "usl4r2533933" at bounding box center [943, 127] width 400 height 49
type input "USL4r2533933"
click at [923, 368] on div "Release Date [DATE] Optional" at bounding box center [943, 374] width 400 height 78
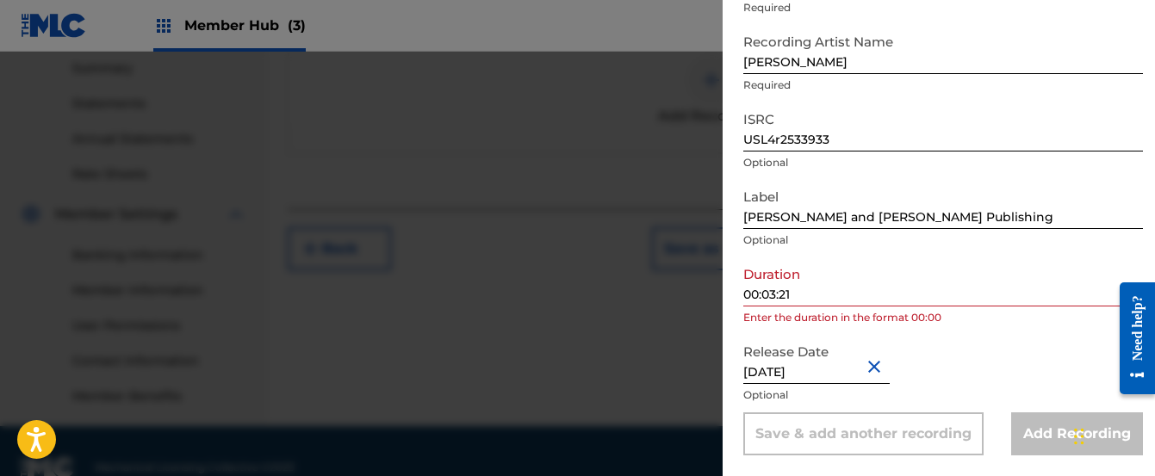
scroll to position [592, 0]
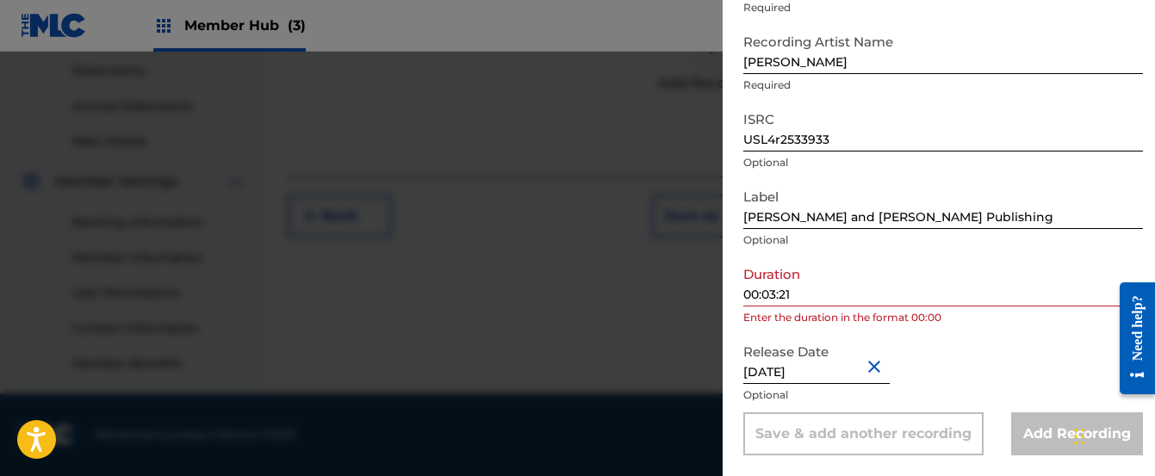
click at [955, 365] on div "Release Date [DATE] Optional" at bounding box center [943, 374] width 400 height 78
click at [796, 293] on input "00:03:21" at bounding box center [943, 282] width 400 height 49
type input "03:21"
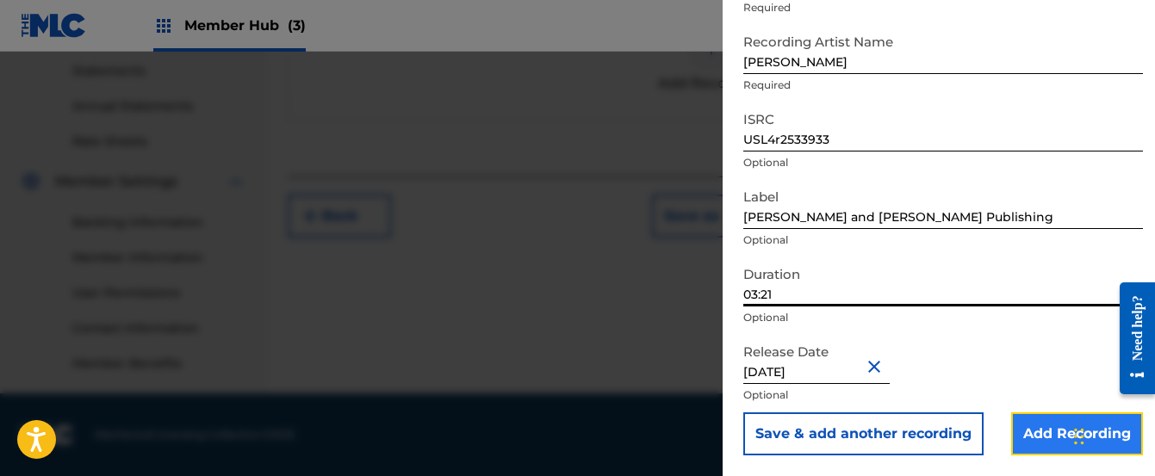
click at [1020, 439] on input "Add Recording" at bounding box center [1077, 434] width 132 height 43
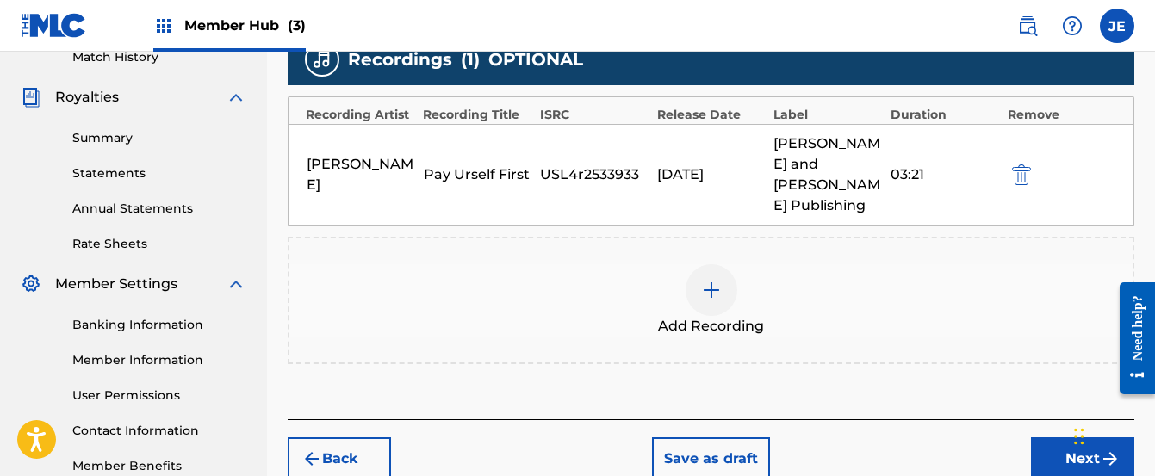
scroll to position [488, 0]
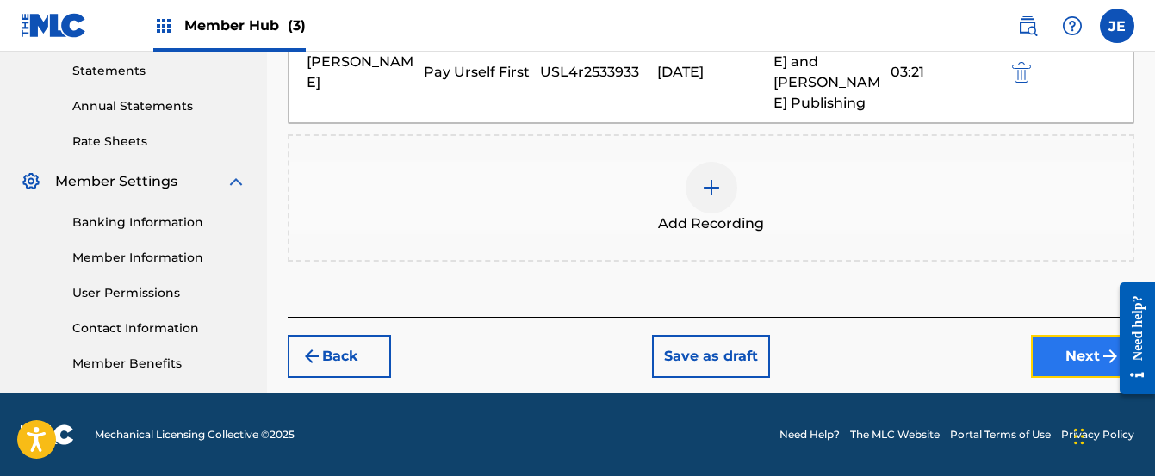
click at [1067, 335] on button "Next" at bounding box center [1082, 356] width 103 height 43
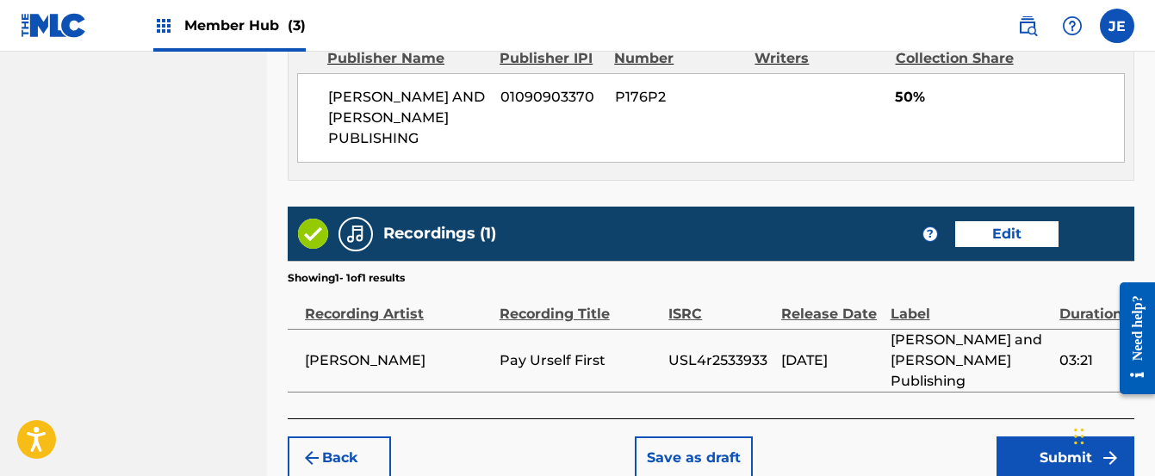
scroll to position [1022, 0]
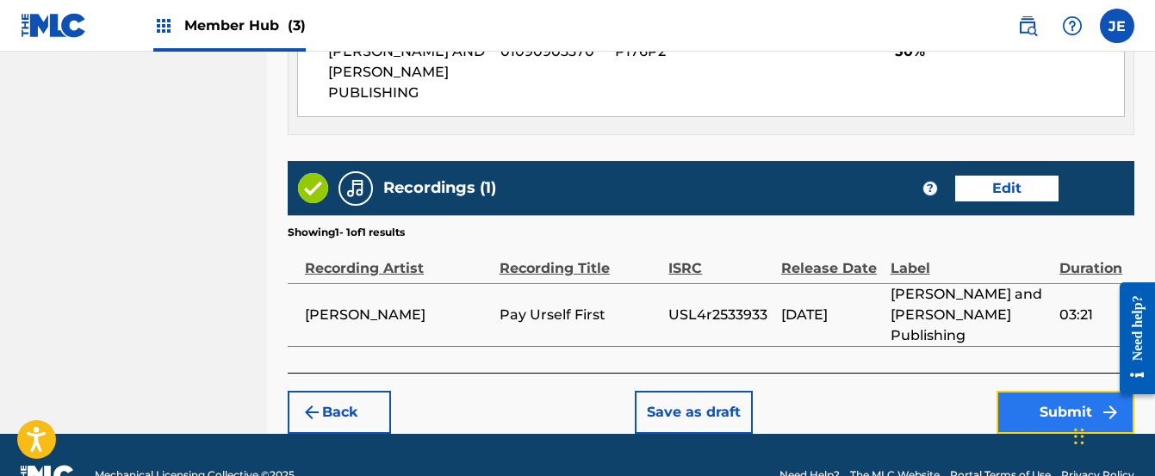
click at [1038, 391] on button "Submit" at bounding box center [1066, 412] width 138 height 43
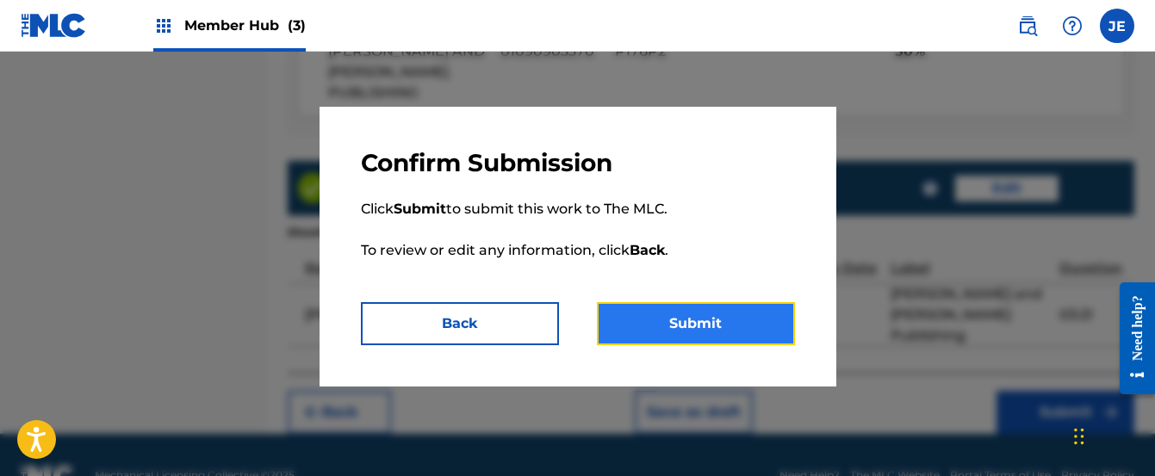
click at [653, 320] on button "Submit" at bounding box center [696, 323] width 198 height 43
